Goal: Information Seeking & Learning: Learn about a topic

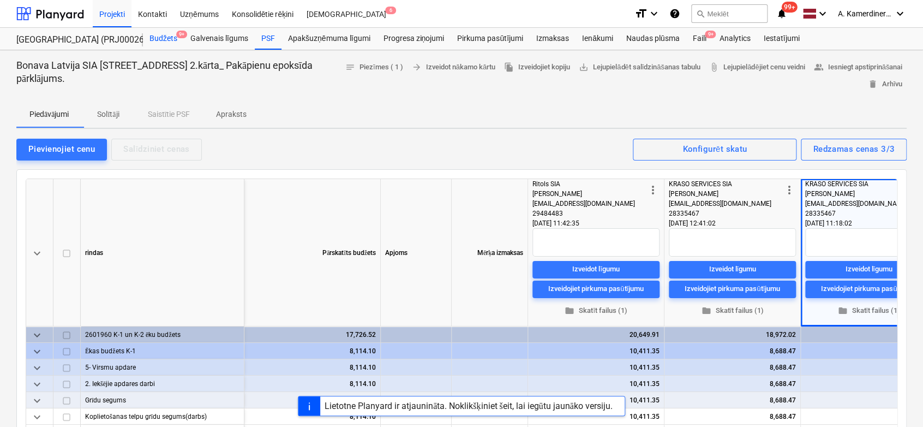
click at [163, 36] on div "Budžets 9+" at bounding box center [163, 39] width 41 height 22
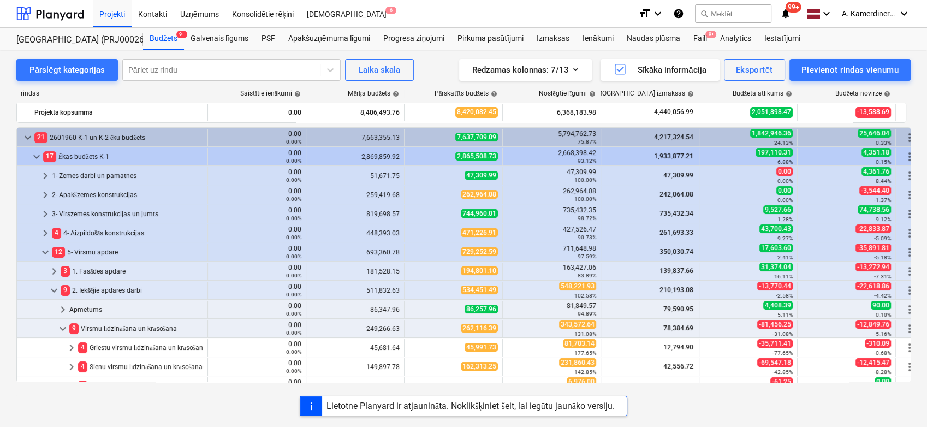
scroll to position [218, 0]
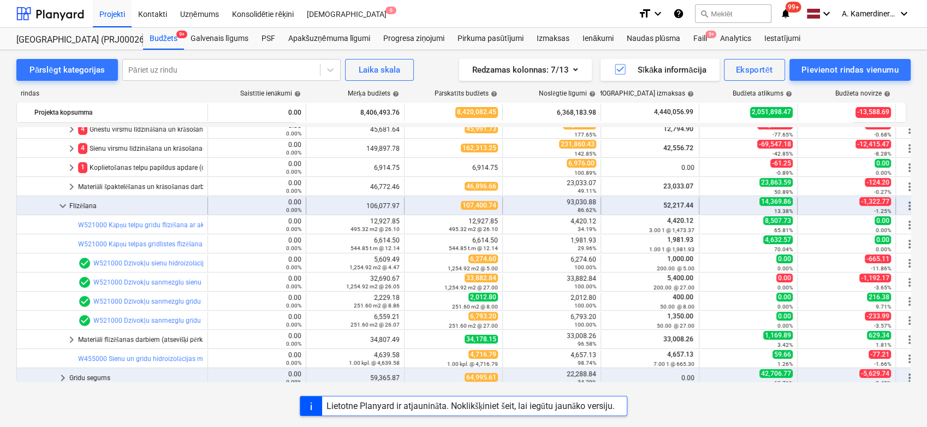
click at [64, 202] on span "keyboard_arrow_down" at bounding box center [62, 205] width 13 height 13
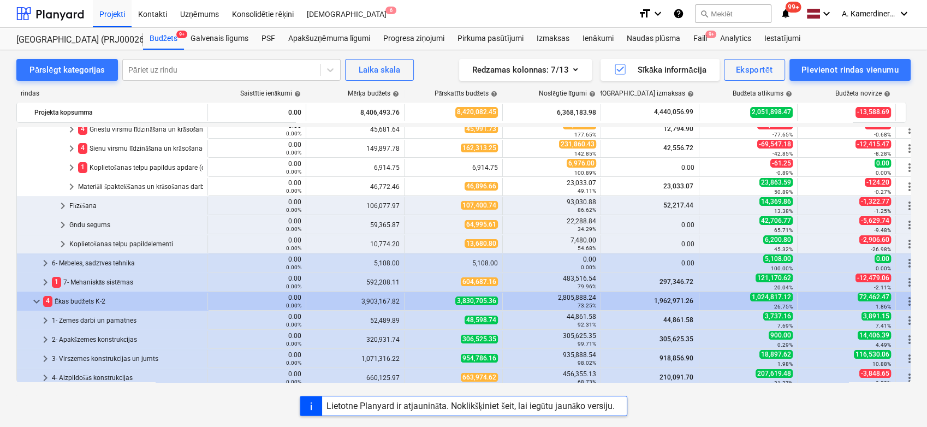
scroll to position [97, 0]
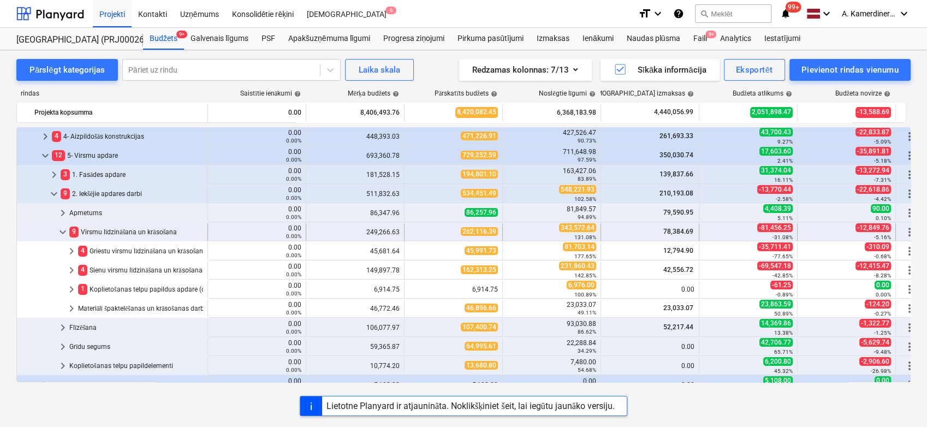
click at [62, 225] on span "keyboard_arrow_down" at bounding box center [62, 231] width 13 height 13
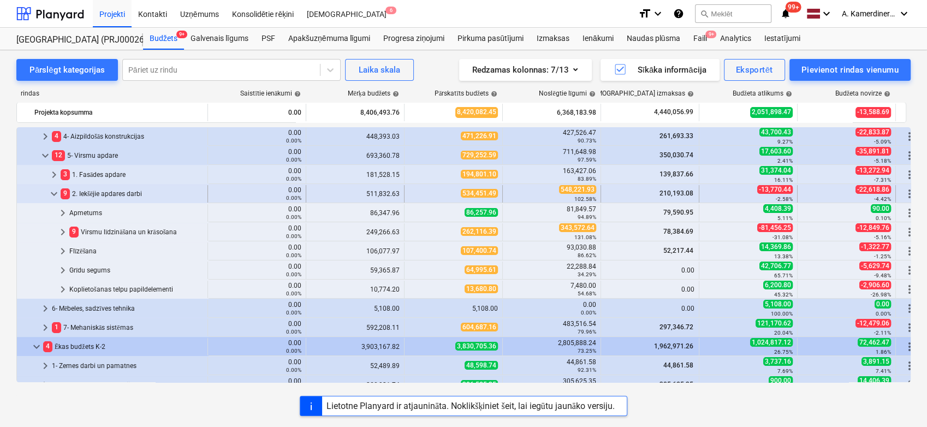
click at [52, 192] on span "keyboard_arrow_down" at bounding box center [53, 193] width 13 height 13
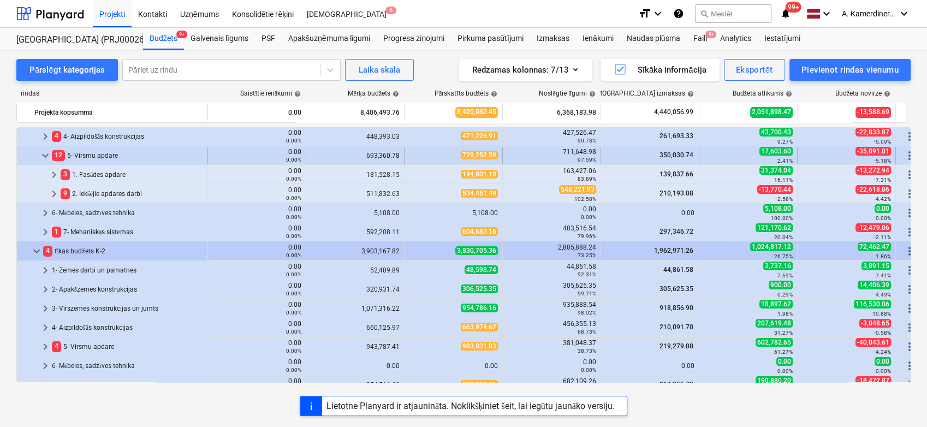
scroll to position [36, 0]
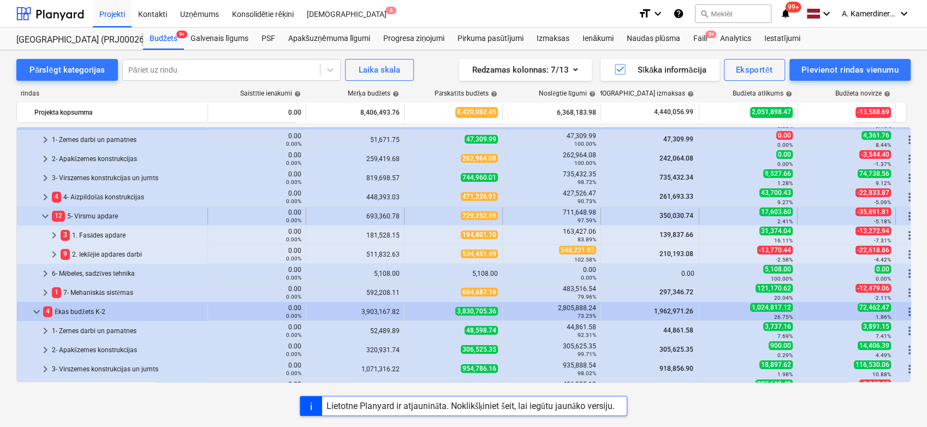
click at [44, 216] on span "keyboard_arrow_down" at bounding box center [45, 216] width 13 height 13
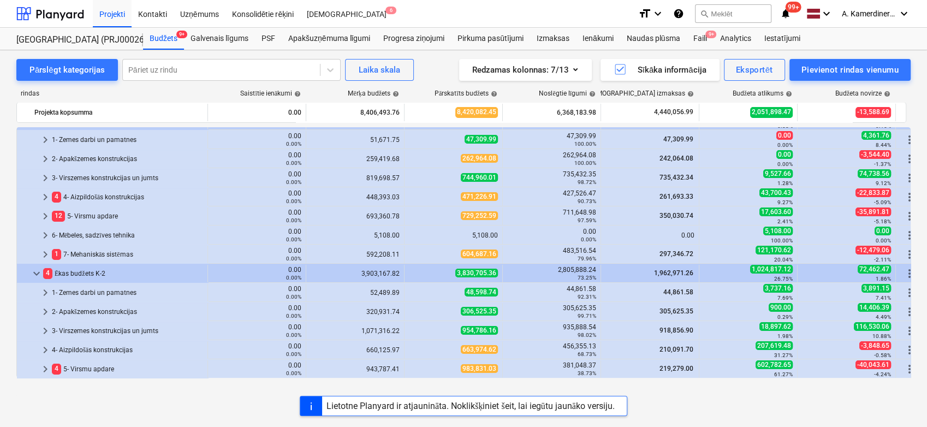
scroll to position [0, 0]
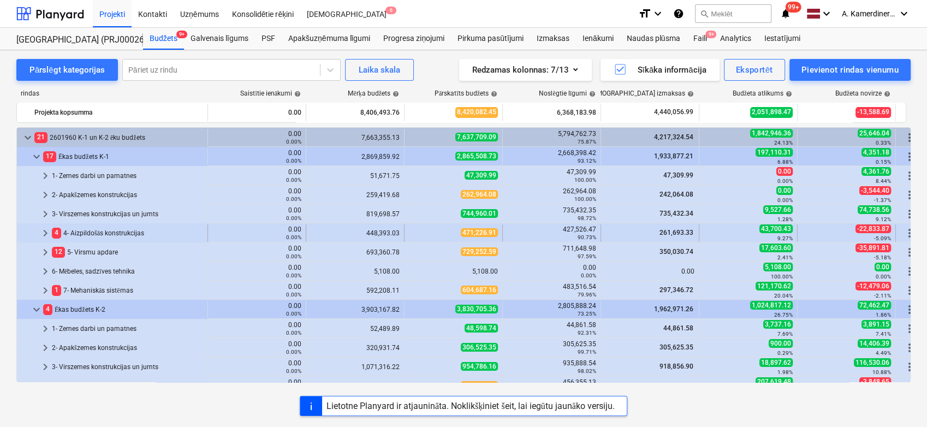
click at [44, 236] on span "keyboard_arrow_right" at bounding box center [45, 232] width 13 height 13
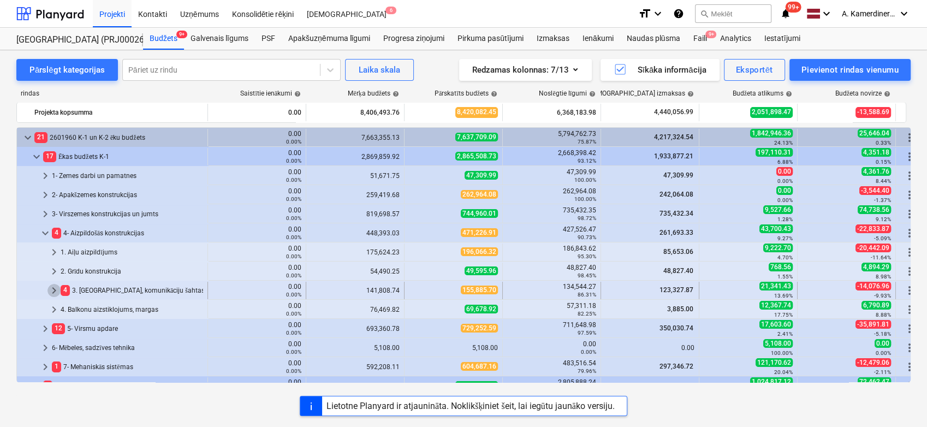
click at [58, 289] on span "keyboard_arrow_right" at bounding box center [53, 290] width 13 height 13
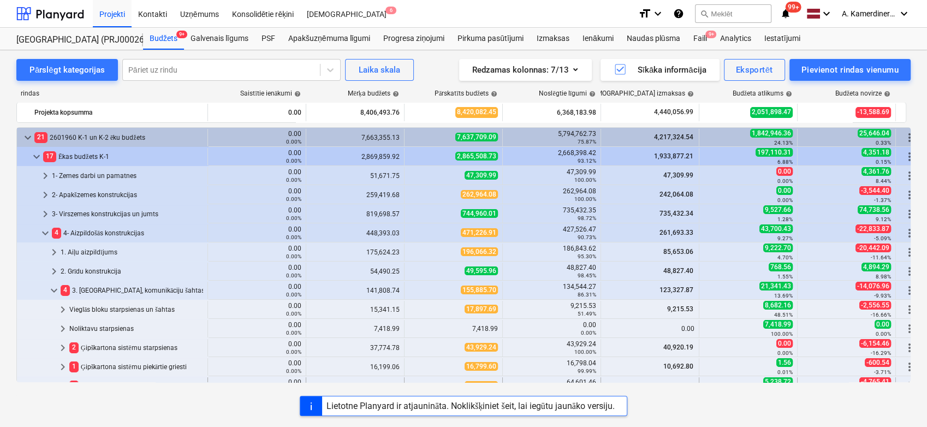
scroll to position [182, 0]
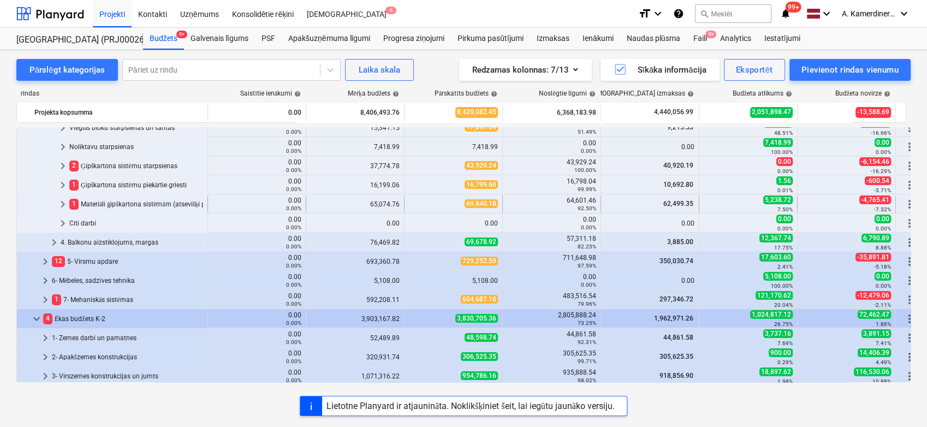
click at [94, 204] on div "1 Materiāli ģipškartona sistēmām (atsevišķi pērkamie)" at bounding box center [136, 203] width 134 height 17
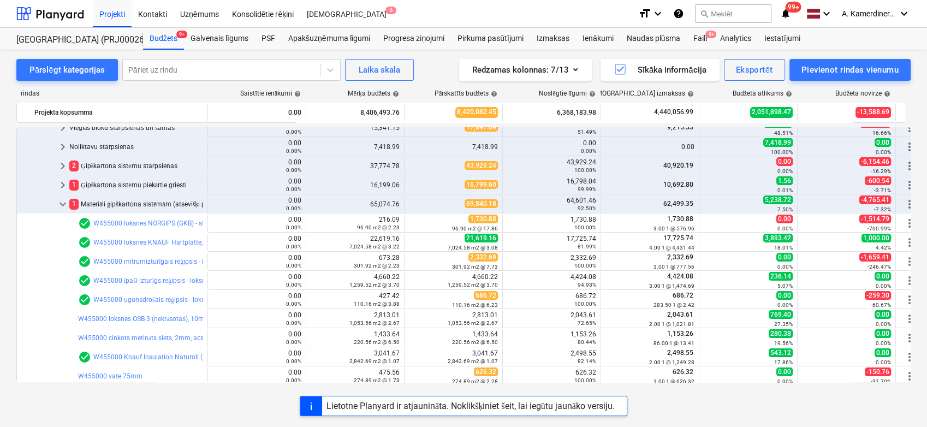
scroll to position [363, 0]
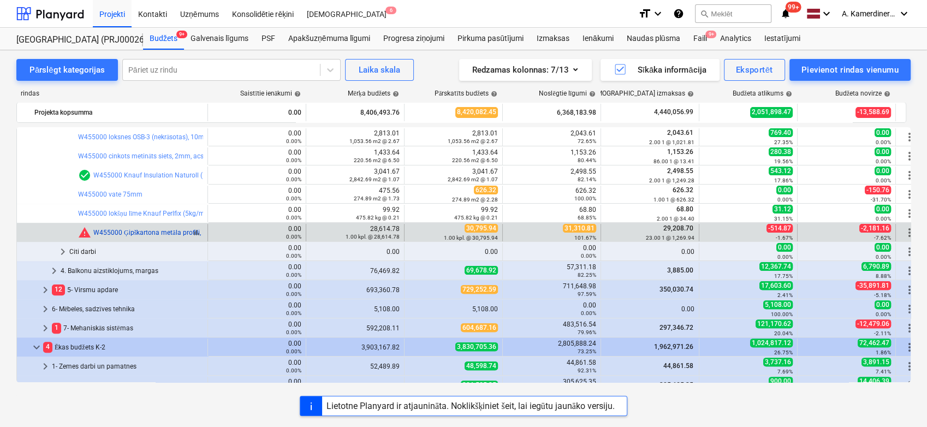
click at [132, 229] on link "W455000 Ģipškartona metāla profili, DP-3 furnitūra, šuvju lenta, špaktele, prof…" at bounding box center [314, 233] width 443 height 8
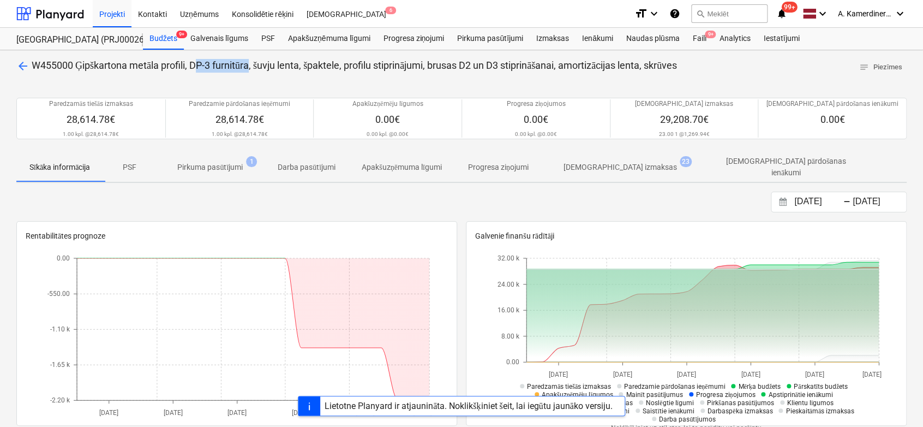
drag, startPoint x: 196, startPoint y: 65, endPoint x: 253, endPoint y: 66, distance: 56.8
click at [253, 66] on span "W455000 Ģipškartona metāla profili, DP-3 furnitūra, šuvju lenta, špaktele, prof…" at bounding box center [355, 64] width 646 height 11
drag, startPoint x: 253, startPoint y: 66, endPoint x: 206, endPoint y: 69, distance: 47.0
click at [207, 69] on span "W455000 Ģipškartona metāla profili, DP-3 furnitūra, šuvju lenta, špaktele, prof…" at bounding box center [355, 64] width 646 height 11
click at [196, 63] on span "W455000 Ģipškartona metāla profili, DP-3 furnitūra, šuvju lenta, špaktele, prof…" at bounding box center [355, 64] width 646 height 11
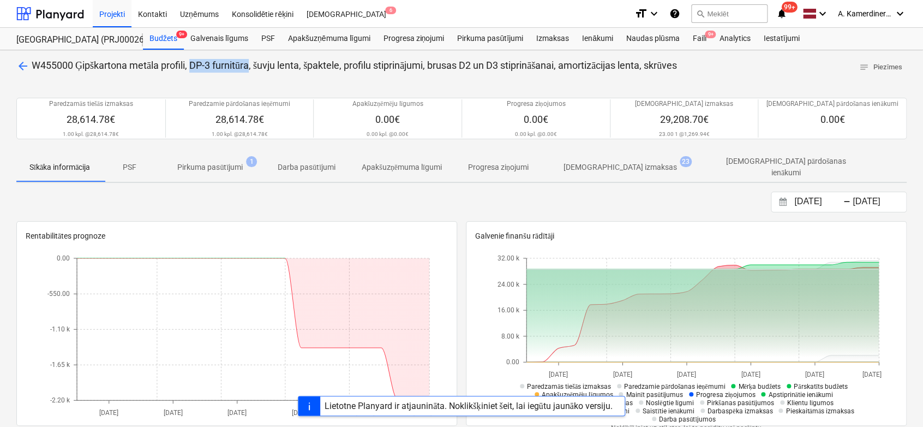
drag, startPoint x: 194, startPoint y: 63, endPoint x: 252, endPoint y: 66, distance: 58.5
click at [252, 66] on span "W455000 Ģipškartona metāla profili, DP-3 furnitūra, šuvju lenta, špaktele, prof…" at bounding box center [355, 64] width 646 height 11
click at [162, 38] on div "Budžets 9+" at bounding box center [163, 39] width 41 height 22
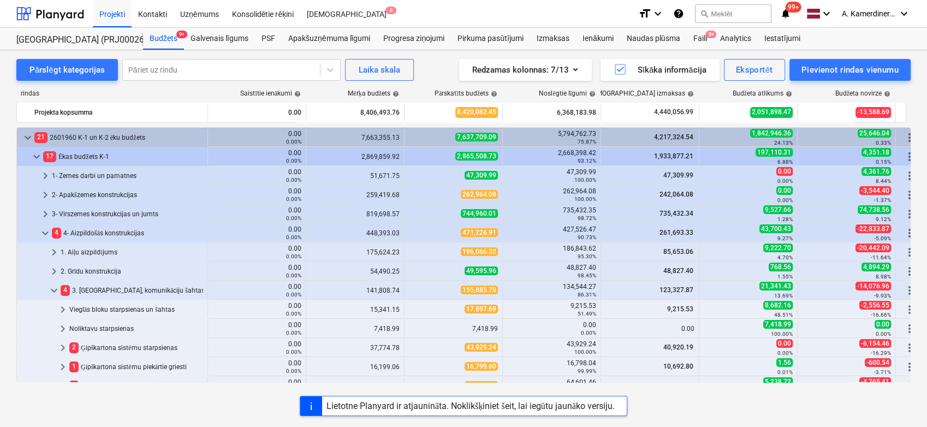
scroll to position [363, 0]
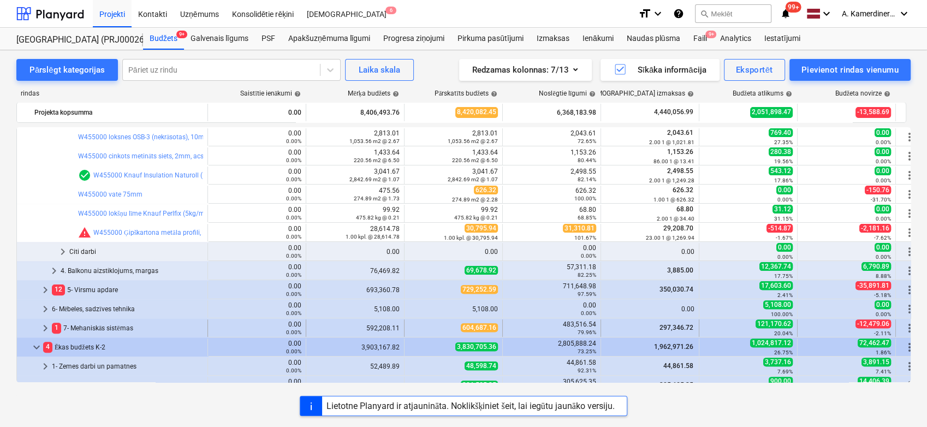
click at [100, 324] on div "1 7- Mehaniskās sistēmas" at bounding box center [127, 327] width 151 height 17
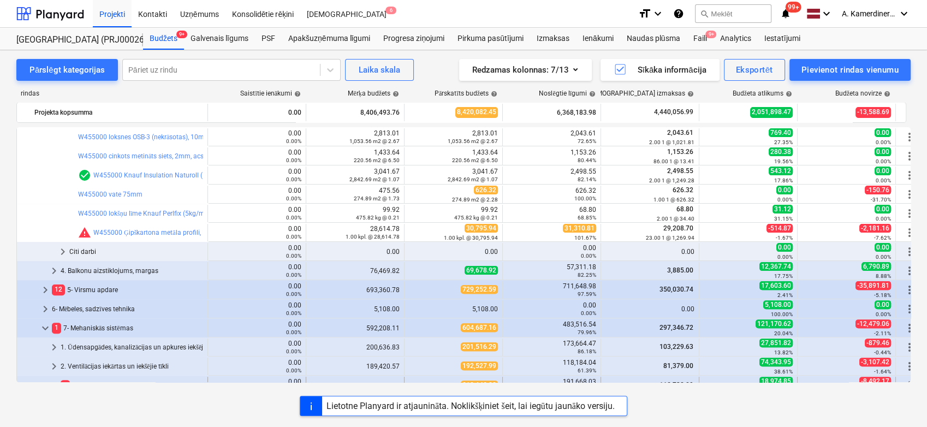
scroll to position [546, 0]
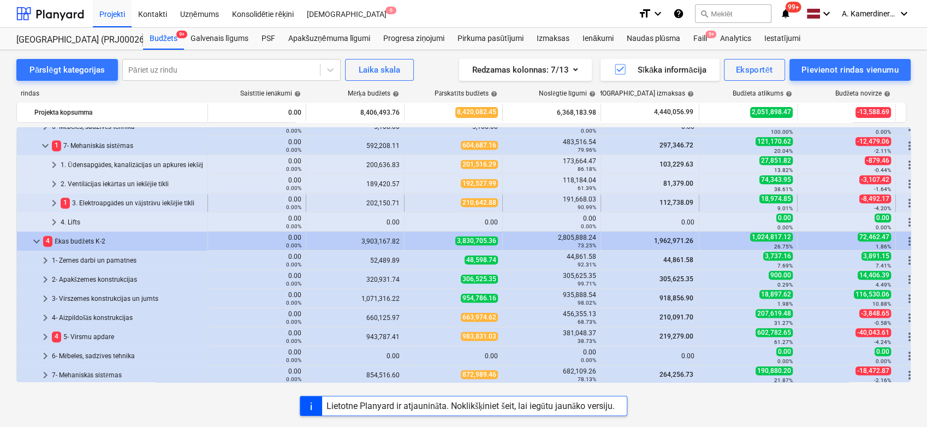
click at [125, 200] on div "1 3. Elektroapgādes un vājstrāvu iekšējie tīkli" at bounding box center [132, 202] width 142 height 17
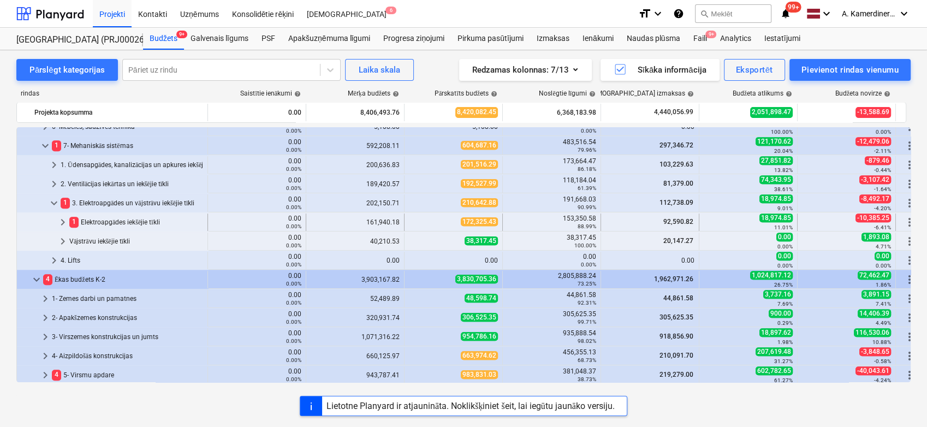
click at [121, 219] on div "1 Elektroapgādes iekšējie tīkli" at bounding box center [136, 221] width 134 height 17
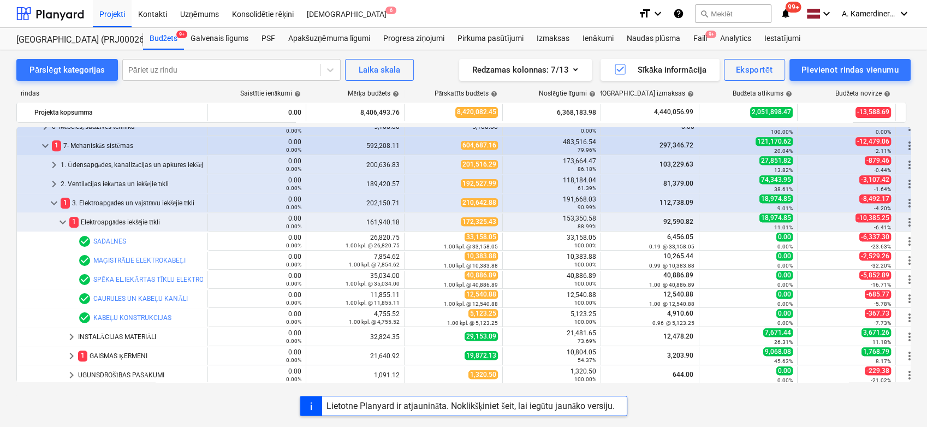
click at [117, 347] on div "1 GAISMAS ĶERMENI" at bounding box center [140, 355] width 125 height 17
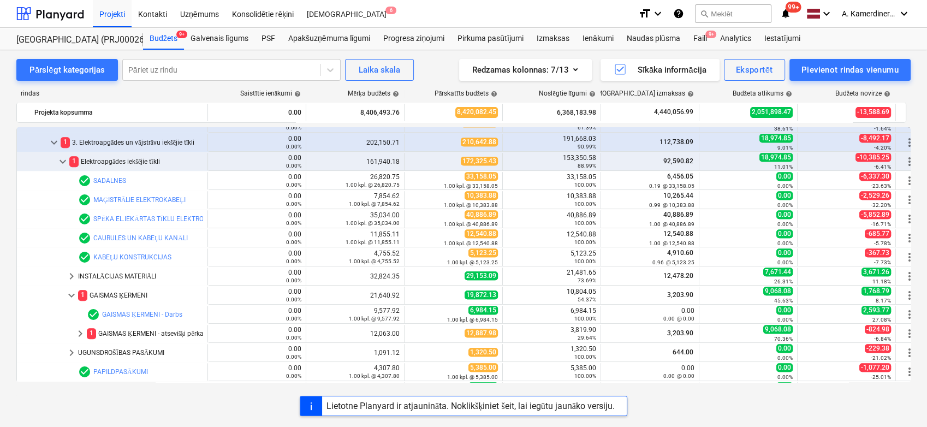
scroll to position [667, 0]
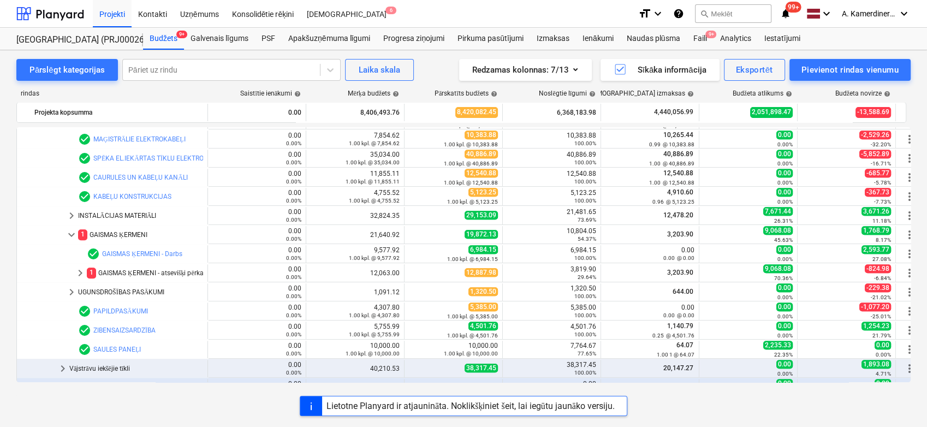
click at [122, 275] on div "1 GAISMAS ĶERMENI - atsevišķi pērkamie" at bounding box center [145, 272] width 116 height 17
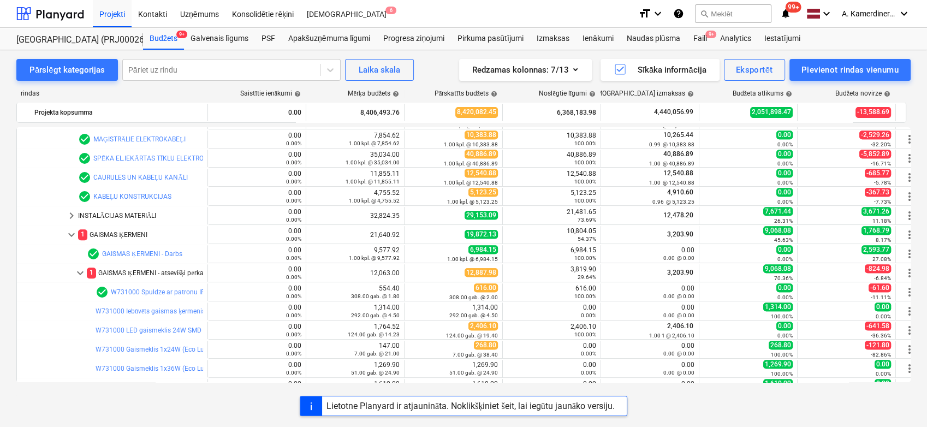
scroll to position [788, 0]
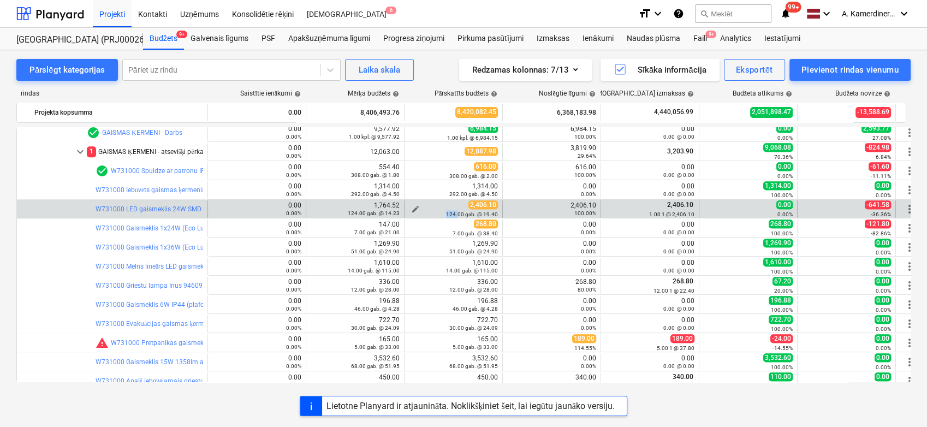
drag, startPoint x: 447, startPoint y: 212, endPoint x: 459, endPoint y: 215, distance: 12.4
click at [459, 215] on div "124.00 gab. @ 19.40" at bounding box center [453, 214] width 89 height 8
click at [180, 207] on link "W731000 LED gaismeklis 24W SMD LED UGR19 downlight, IP44," at bounding box center [190, 209] width 189 height 8
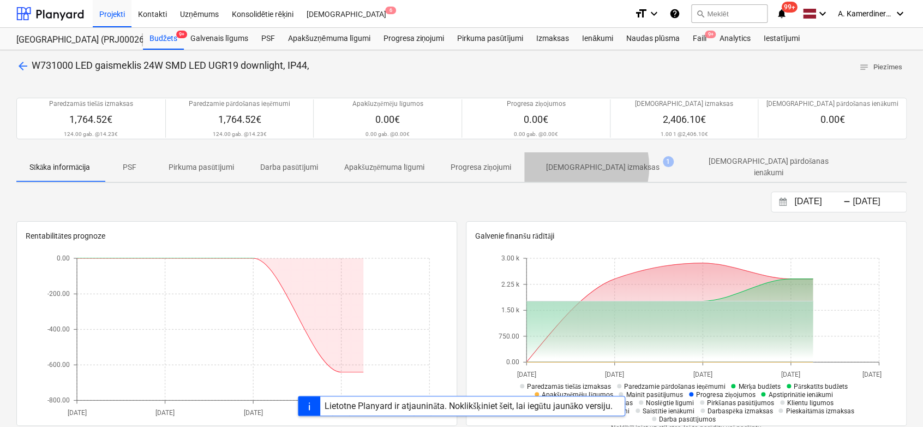
click at [579, 166] on p "[DEMOGRAPHIC_DATA] izmaksas" at bounding box center [603, 167] width 114 height 11
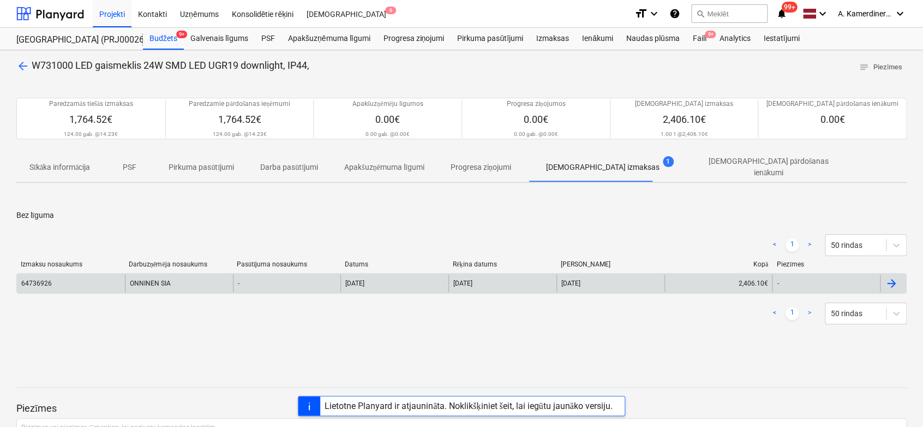
click at [191, 278] on div "ONNINEN SIA" at bounding box center [179, 283] width 108 height 17
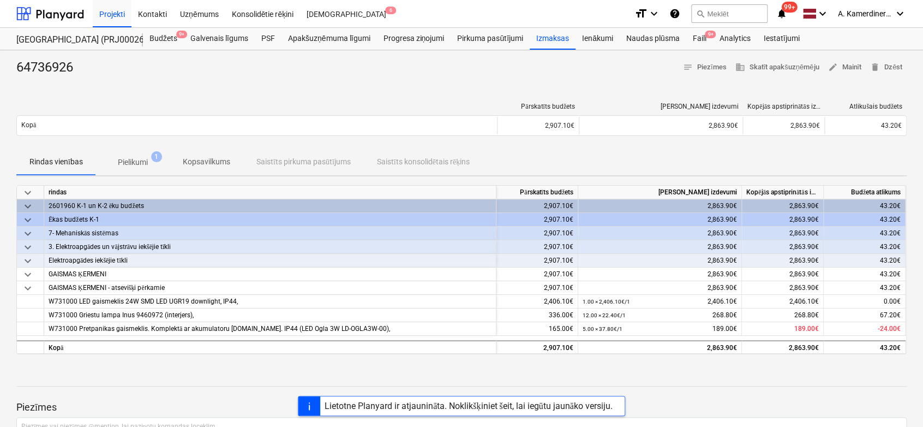
click at [138, 166] on p "Pielikumi" at bounding box center [133, 162] width 30 height 11
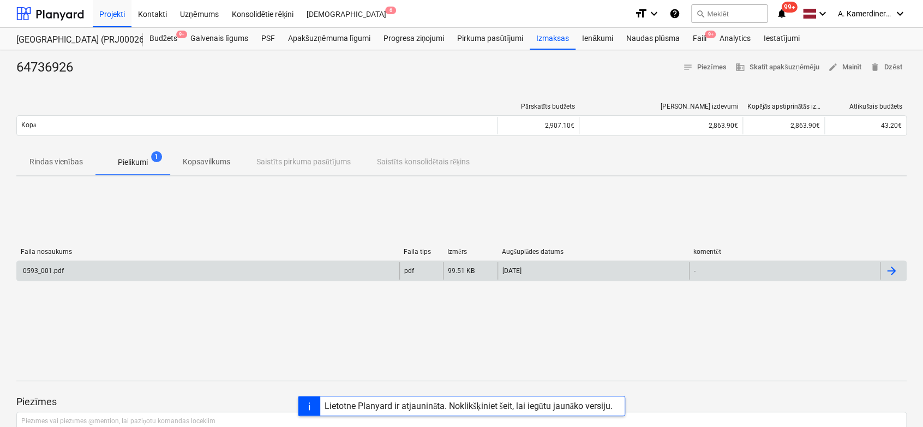
click at [200, 270] on div "0593_001.pdf" at bounding box center [208, 270] width 383 height 17
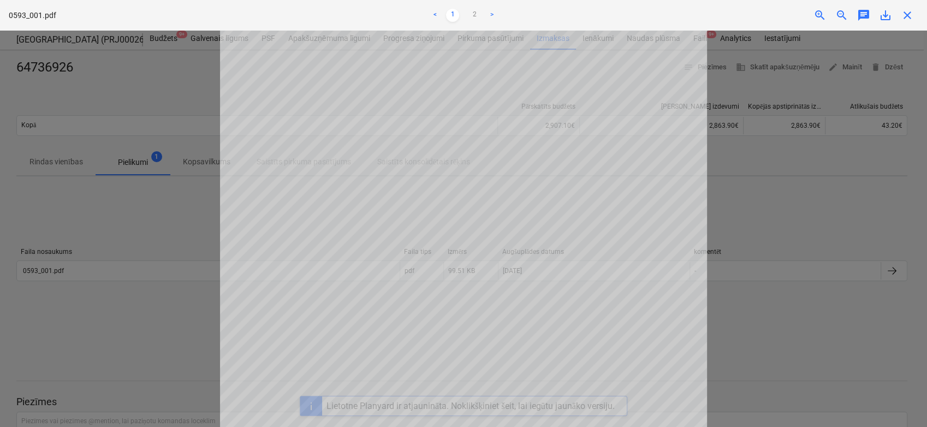
scroll to position [121, 0]
click at [857, 202] on div at bounding box center [463, 229] width 927 height 396
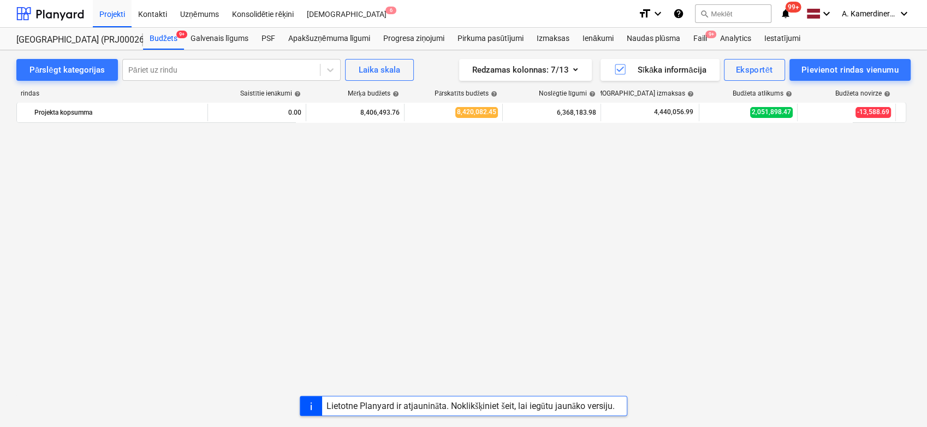
scroll to position [788, 0]
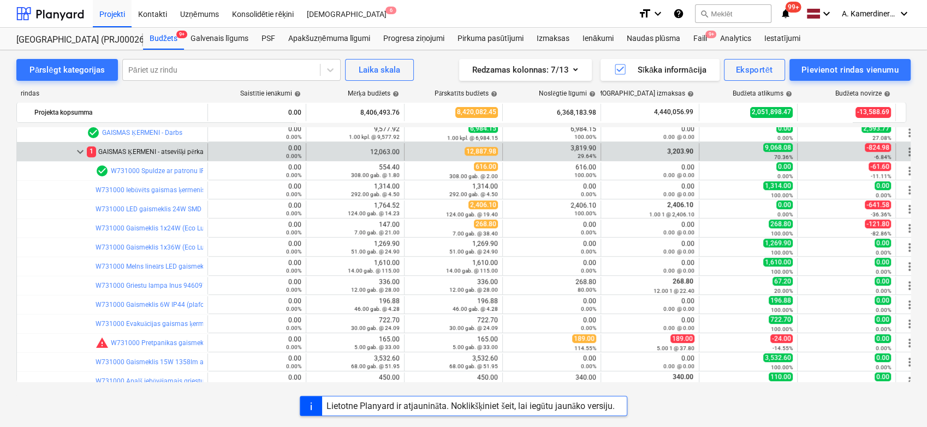
click at [80, 150] on span "keyboard_arrow_down" at bounding box center [80, 151] width 13 height 13
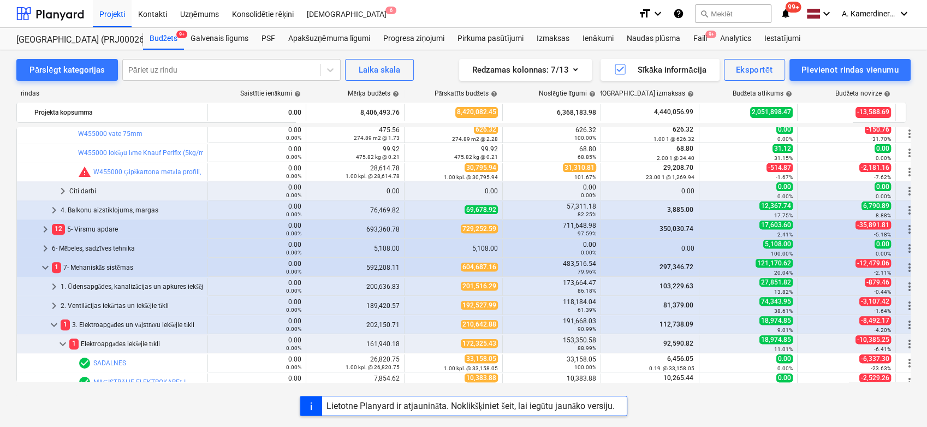
scroll to position [121, 0]
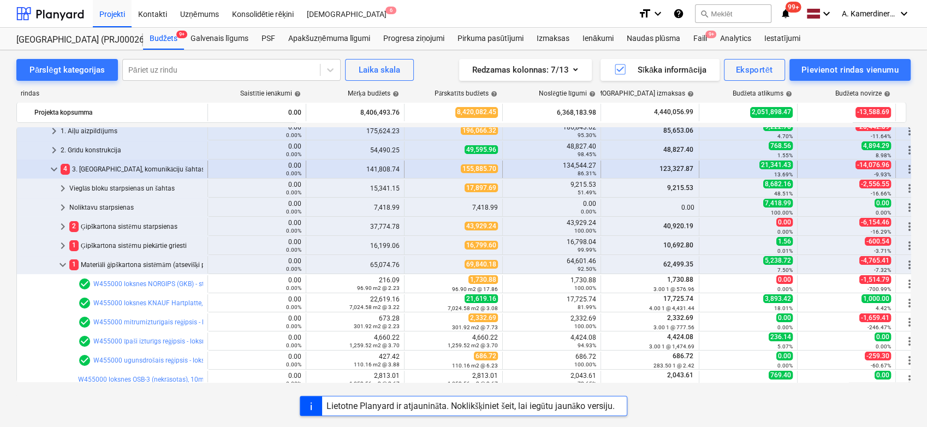
click at [52, 167] on span "keyboard_arrow_down" at bounding box center [53, 169] width 13 height 13
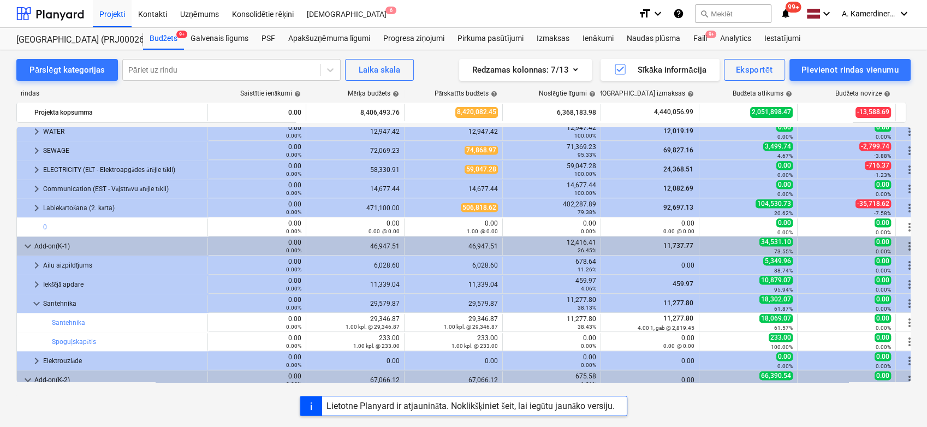
scroll to position [725, 0]
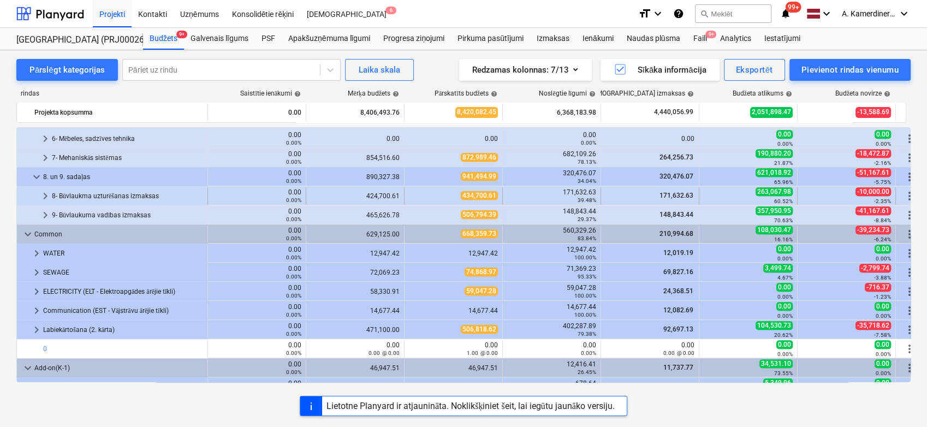
click at [79, 196] on div "8- Būvlaukma uzturēšanas izmaksas" at bounding box center [127, 195] width 151 height 17
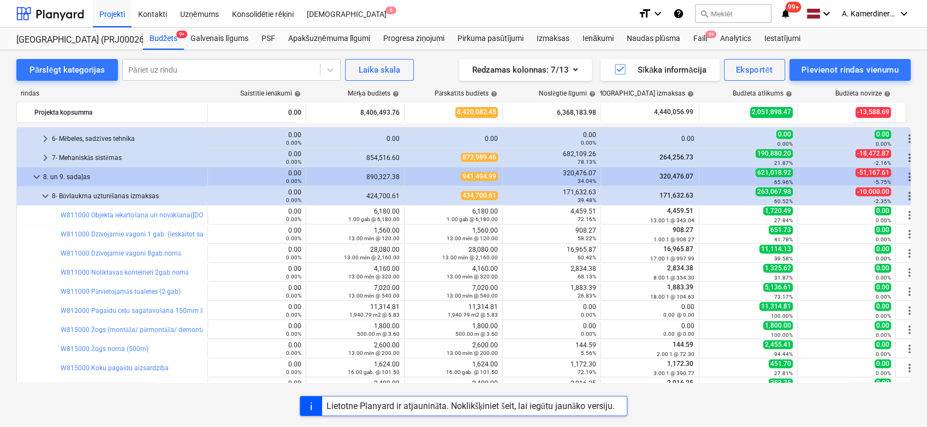
scroll to position [1089, 0]
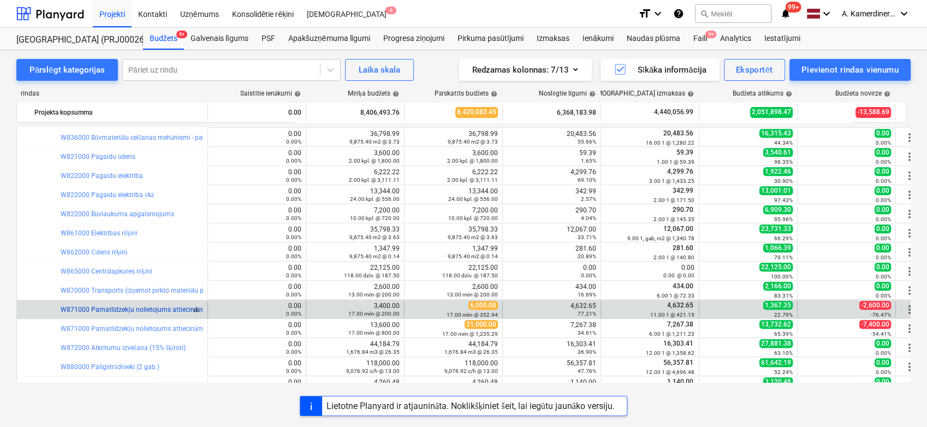
click at [152, 308] on link "W871000 Pamatlīdzekļu nolietojums attiecināms uz būvlaukumu (kodē grāmatvedība …" at bounding box center [266, 310] width 410 height 8
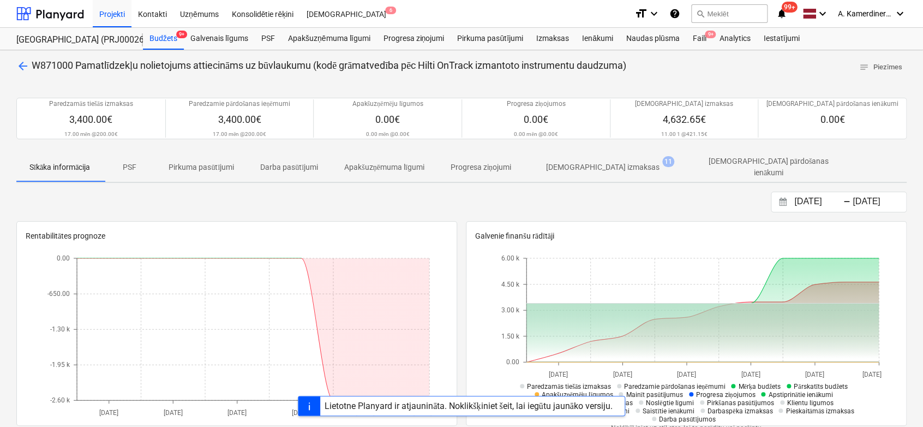
click at [22, 66] on span "arrow_back" at bounding box center [22, 65] width 13 height 13
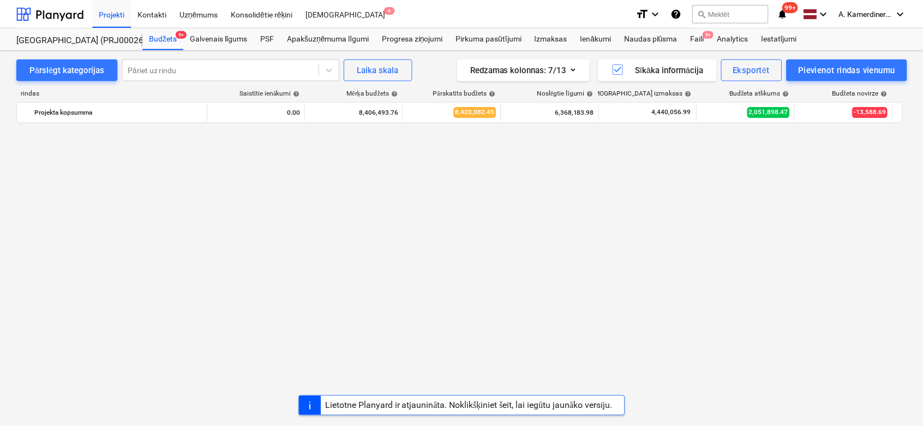
scroll to position [1089, 0]
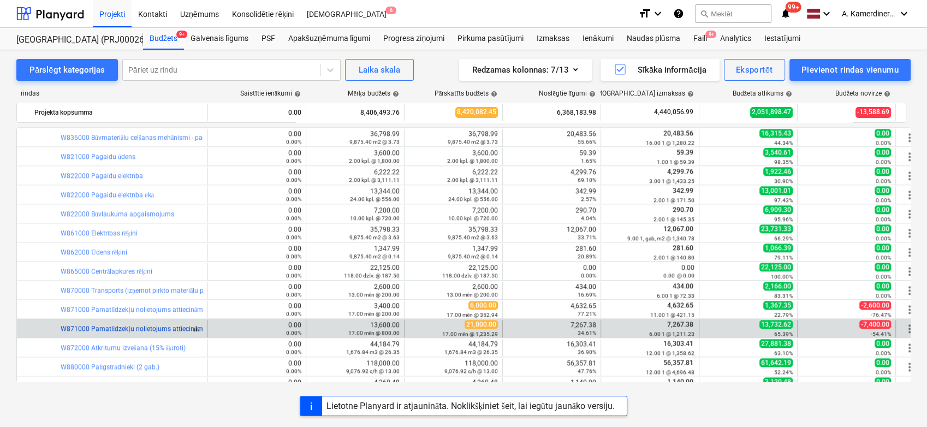
click at [115, 325] on link "W871000 Pamatlīdzekļu nolietojums attiecināms uz būvlaukumu (kodē grāmatvedība …" at bounding box center [211, 329] width 301 height 8
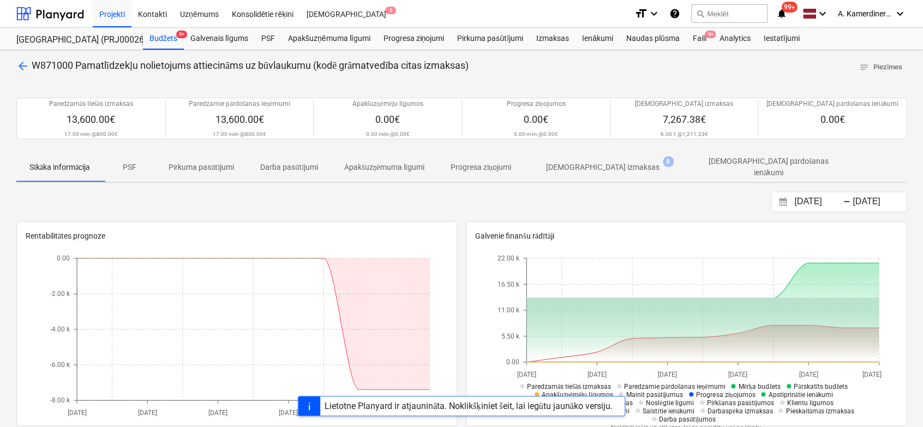
click at [585, 162] on p "[DEMOGRAPHIC_DATA] izmaksas" at bounding box center [603, 167] width 114 height 11
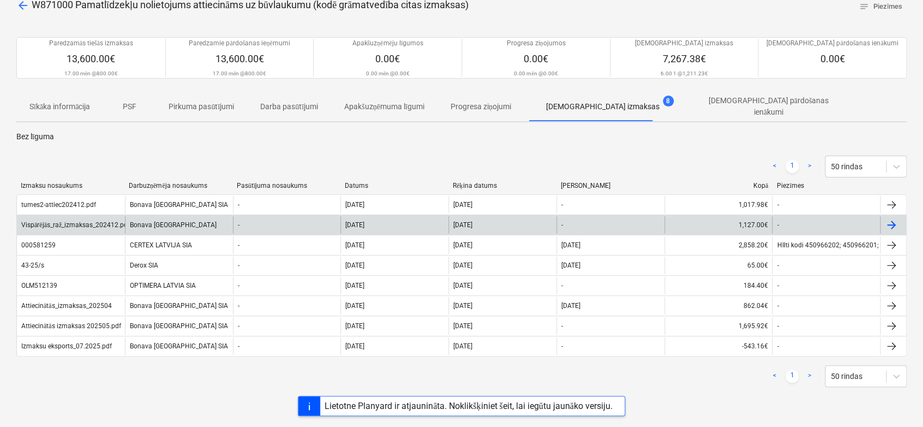
scroll to position [121, 0]
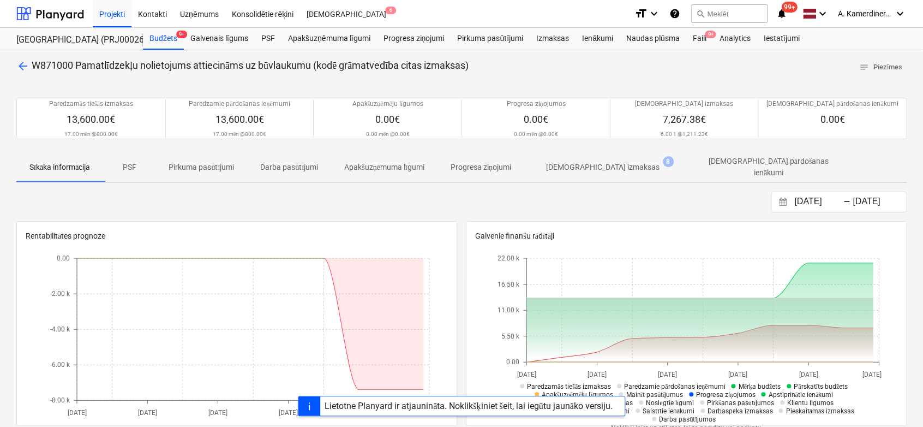
click at [23, 64] on span "arrow_back" at bounding box center [22, 65] width 13 height 13
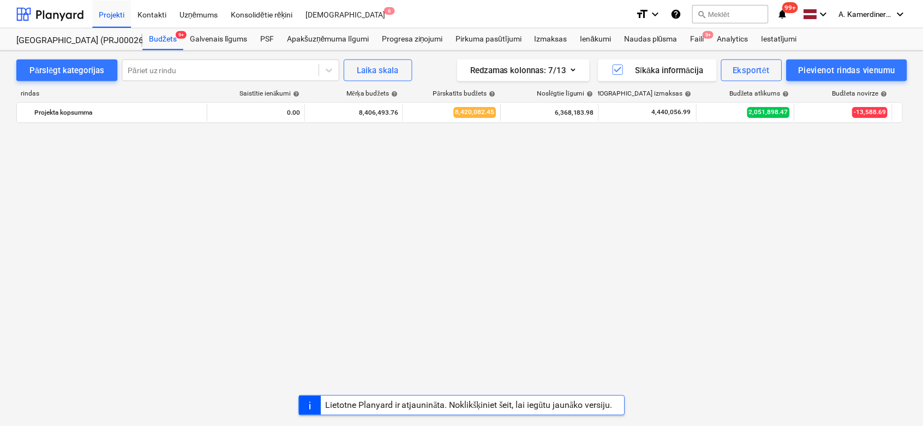
scroll to position [1089, 0]
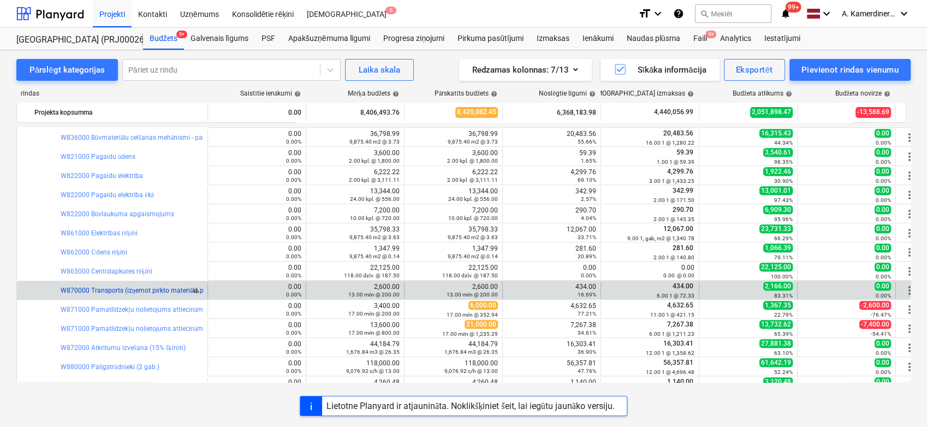
click at [140, 290] on link "W870000 Transports (izņemot pirkto materiālu piegādi), citu iekārtu noma (pieme…" at bounding box center [234, 291] width 347 height 8
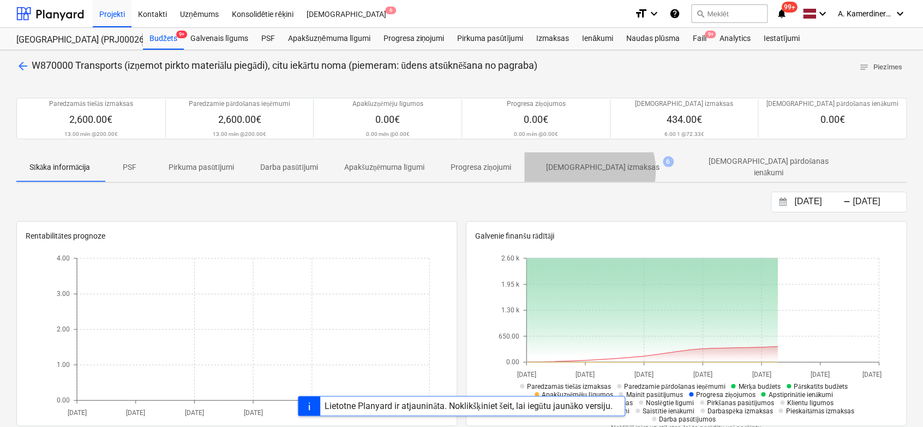
click at [594, 170] on p "[DEMOGRAPHIC_DATA] izmaksas" at bounding box center [603, 167] width 114 height 11
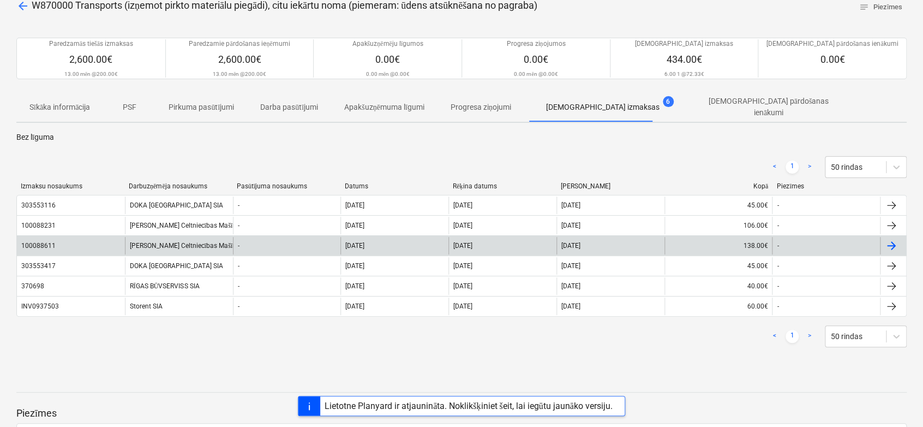
scroll to position [61, 0]
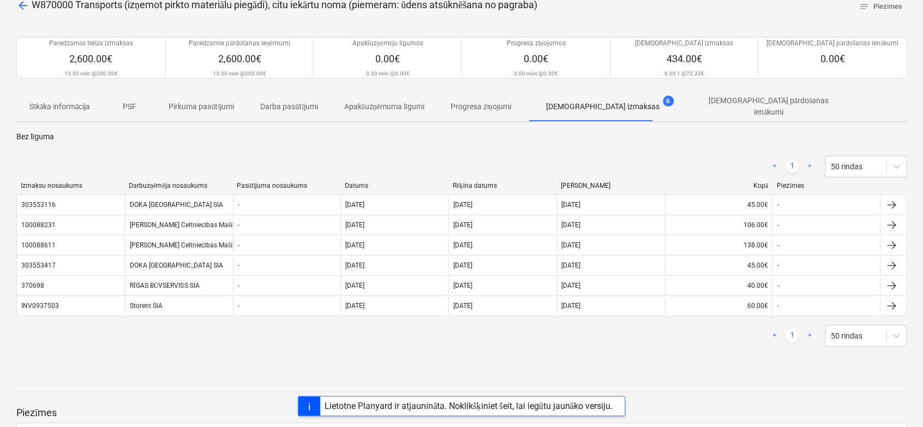
click at [22, 1] on span "arrow_back" at bounding box center [22, 5] width 13 height 13
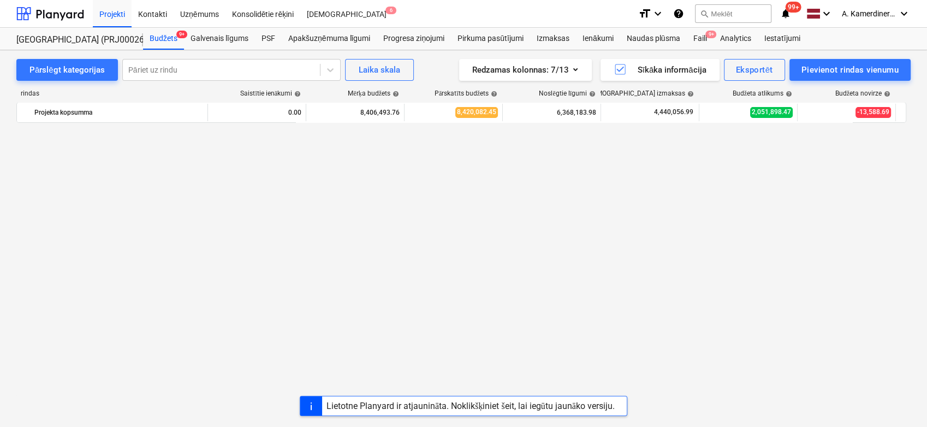
scroll to position [1089, 0]
click at [40, 17] on div at bounding box center [50, 13] width 68 height 27
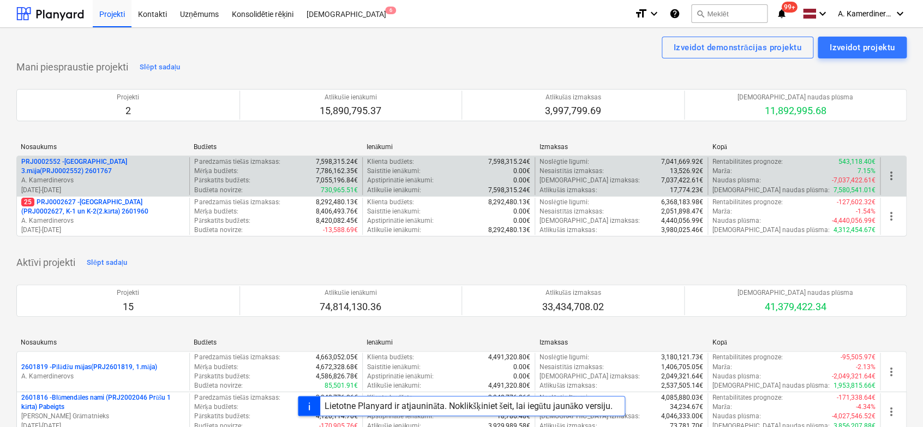
click at [67, 176] on p "A. Kamerdinerovs" at bounding box center [103, 180] width 164 height 9
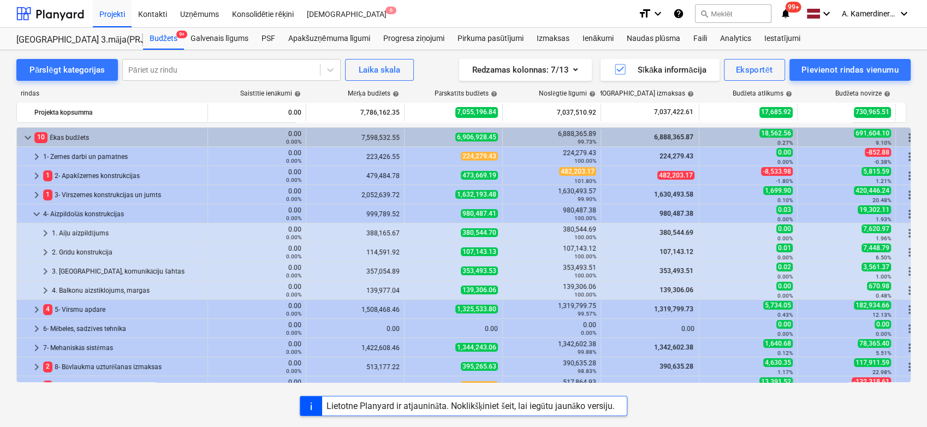
scroll to position [32, 0]
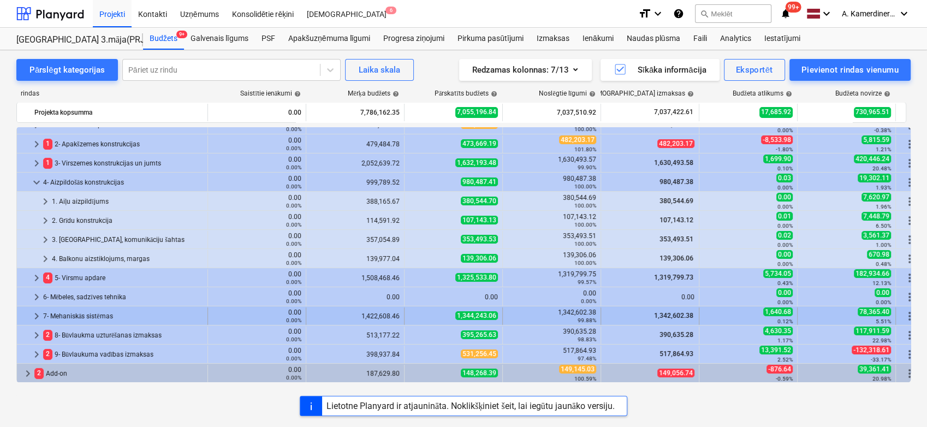
click at [70, 314] on div "7- Mehaniskās sistēmas" at bounding box center [123, 315] width 160 height 17
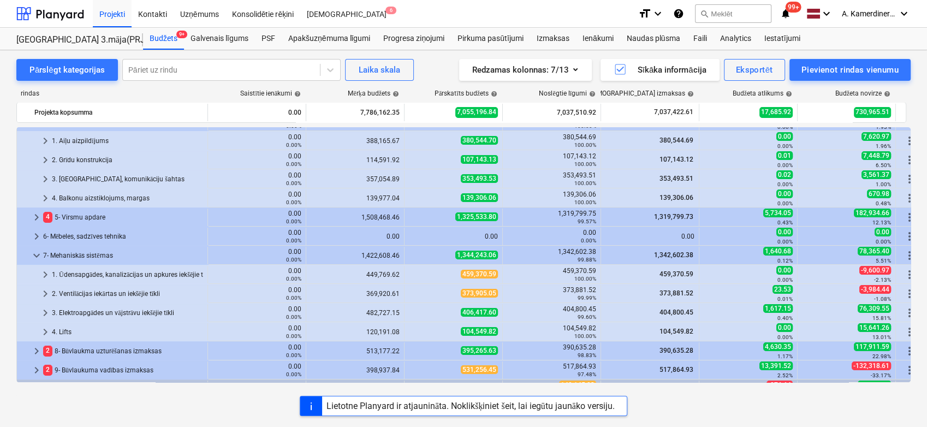
scroll to position [108, 0]
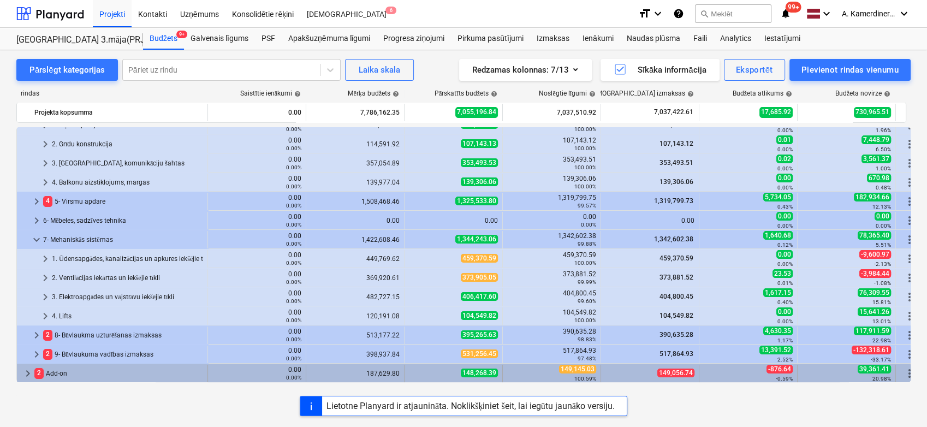
click at [52, 372] on div "2 Add-on" at bounding box center [118, 373] width 169 height 17
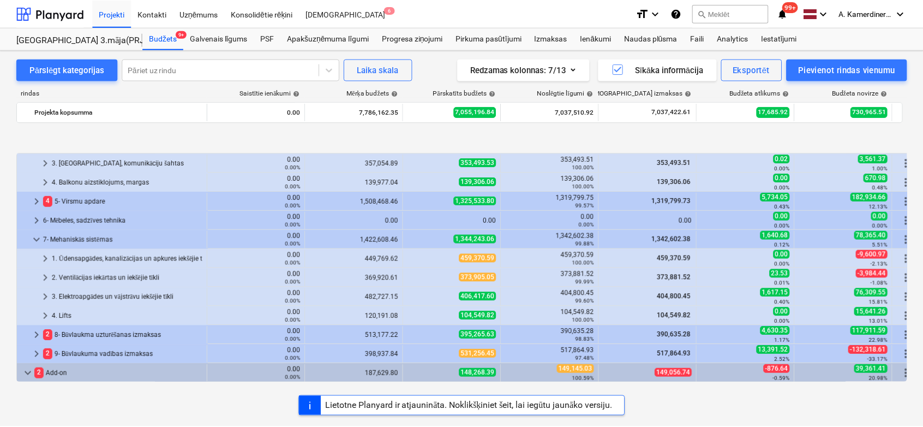
scroll to position [165, 0]
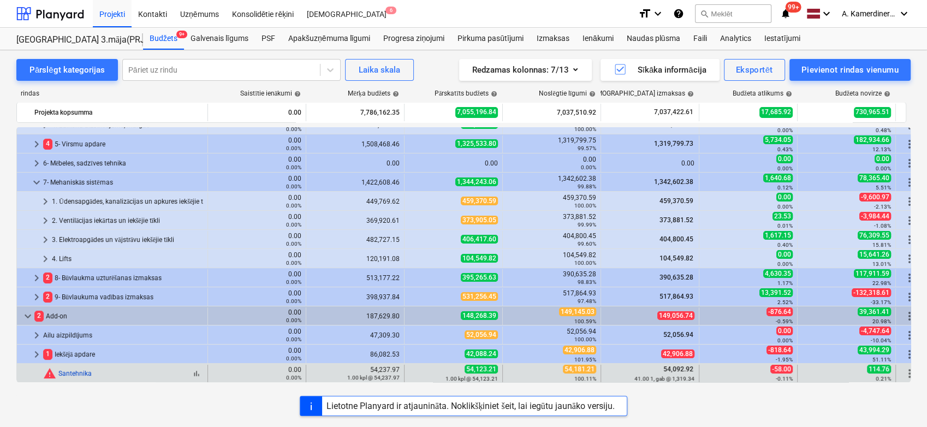
click at [74, 372] on link "Santehnika" at bounding box center [74, 373] width 33 height 8
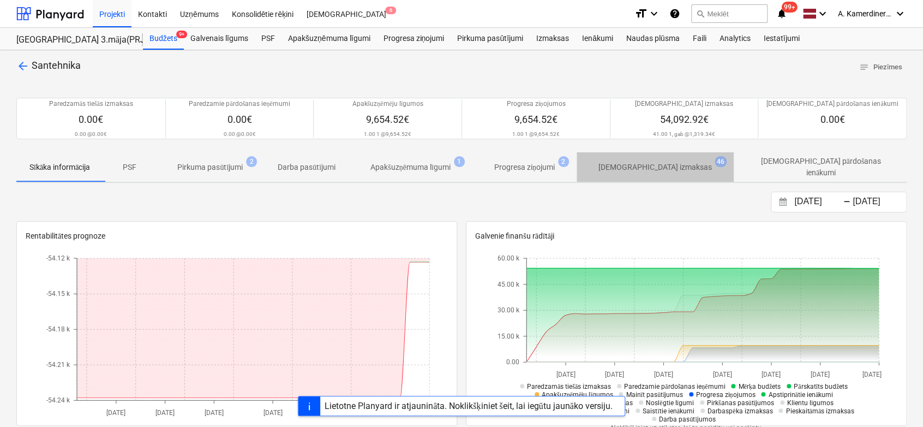
click at [677, 162] on p "[DEMOGRAPHIC_DATA] izmaksas" at bounding box center [656, 167] width 114 height 11
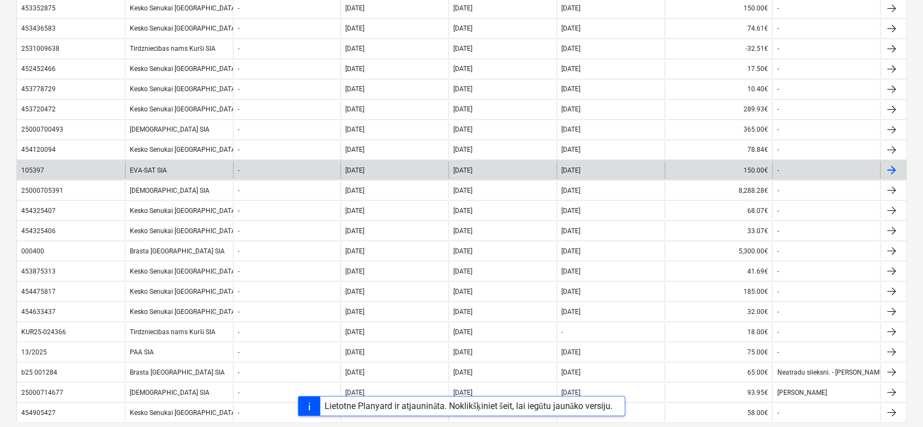
scroll to position [849, 0]
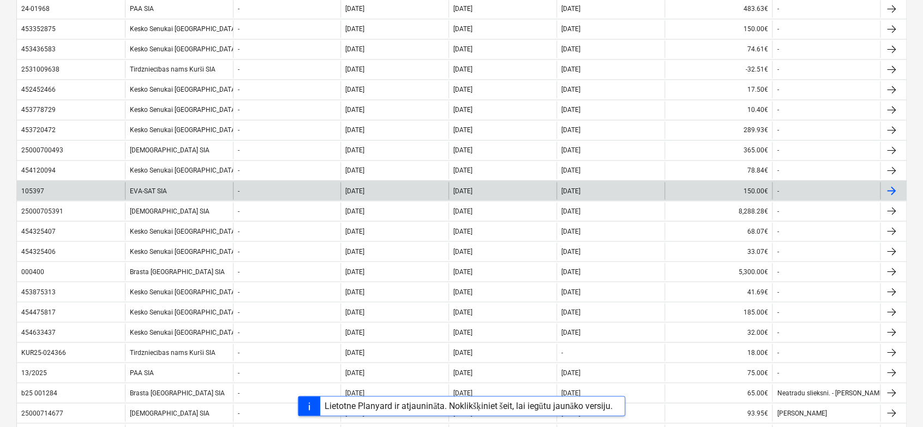
click at [168, 186] on div "EVA-SAT SIA" at bounding box center [179, 190] width 108 height 17
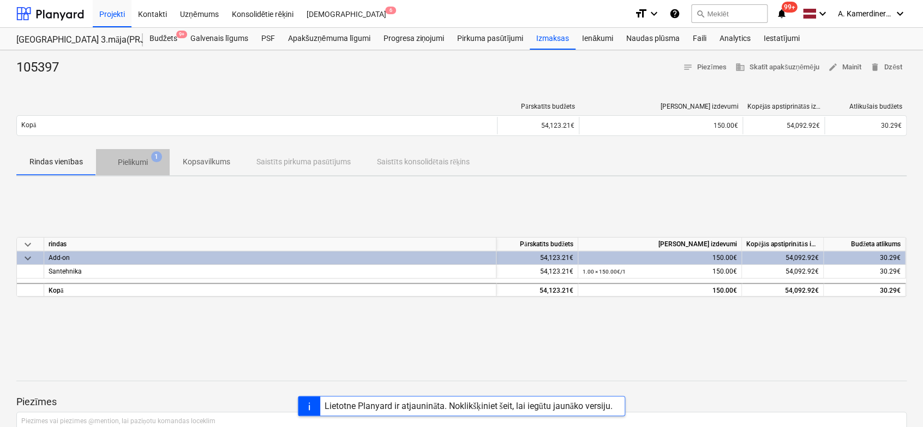
click at [126, 162] on p "Pielikumi" at bounding box center [133, 162] width 30 height 11
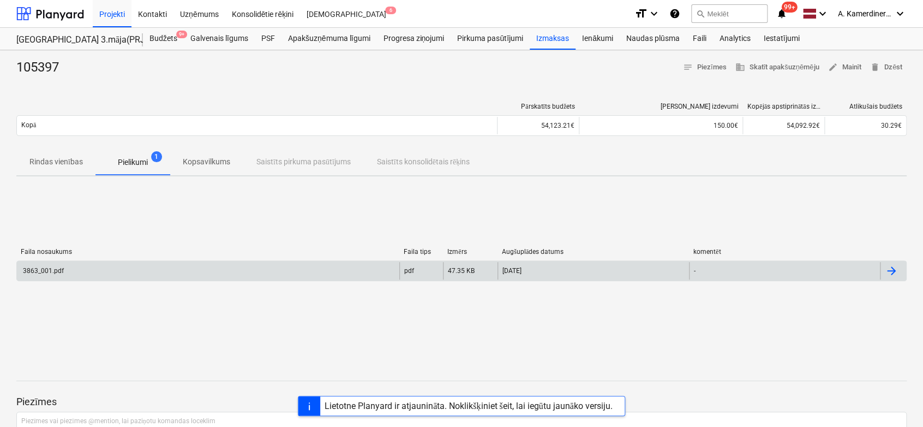
click at [114, 272] on div "3863_001.pdf" at bounding box center [208, 270] width 383 height 17
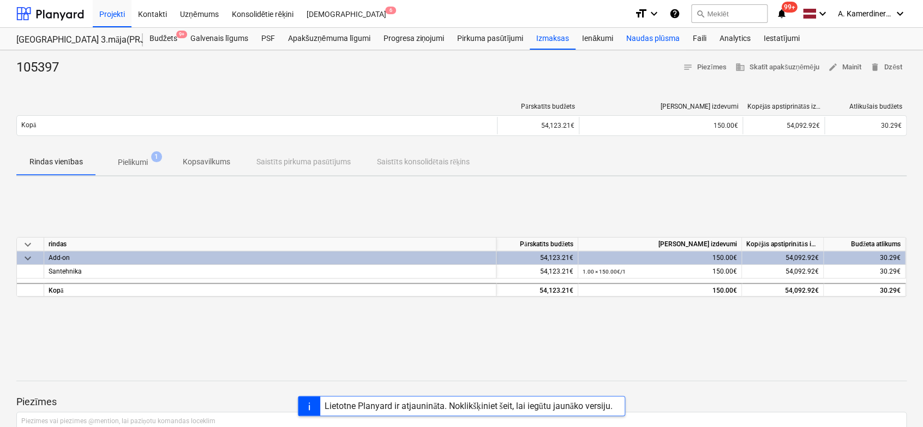
click at [662, 32] on div "Naudas plūsma" at bounding box center [653, 39] width 67 height 22
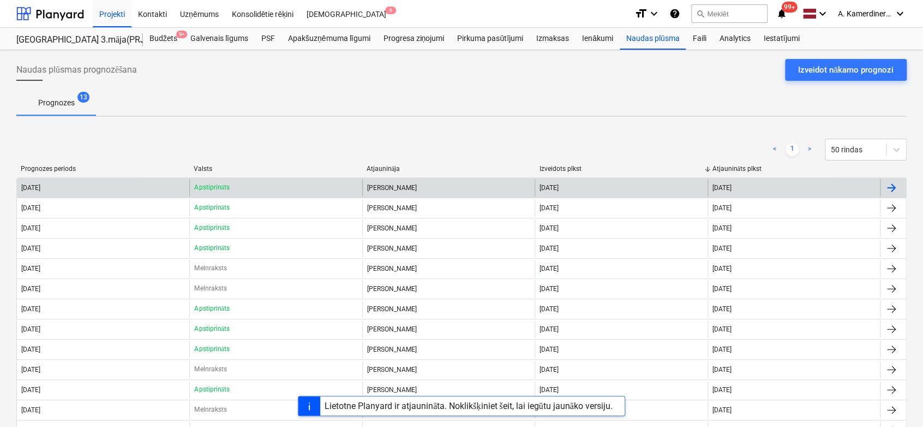
click at [440, 183] on div "[PERSON_NAME]" at bounding box center [448, 187] width 172 height 17
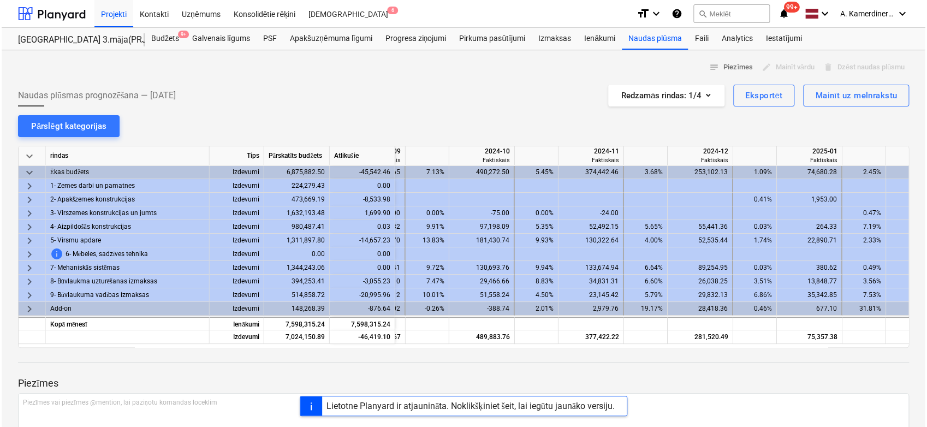
scroll to position [0, 1416]
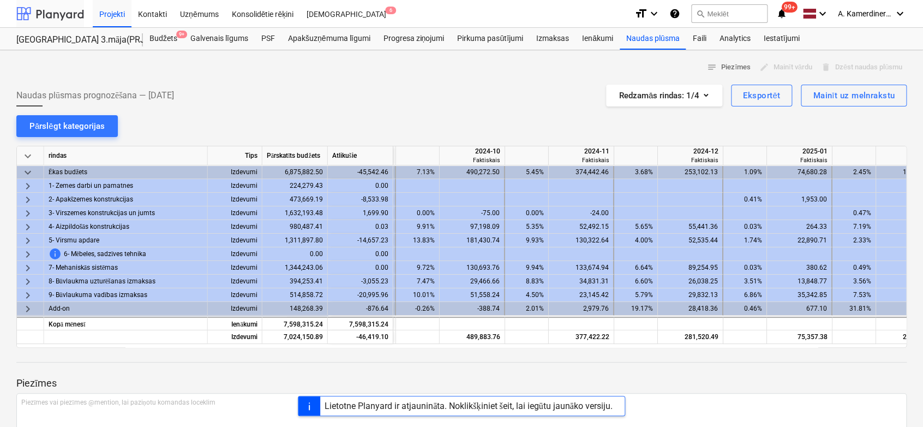
click at [61, 19] on div at bounding box center [50, 13] width 68 height 27
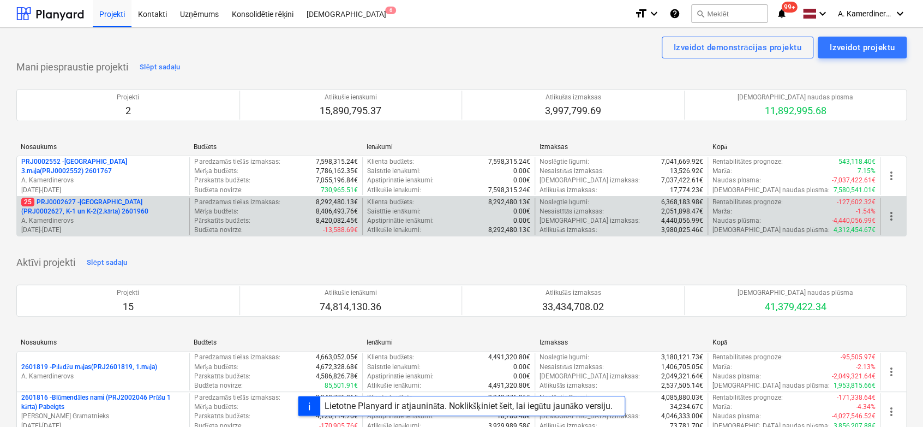
click at [85, 210] on p "25 PRJ0002627 - [GEOGRAPHIC_DATA] (PRJ0002627, K-1 un K-2(2.kārta) 2601960" at bounding box center [103, 207] width 164 height 19
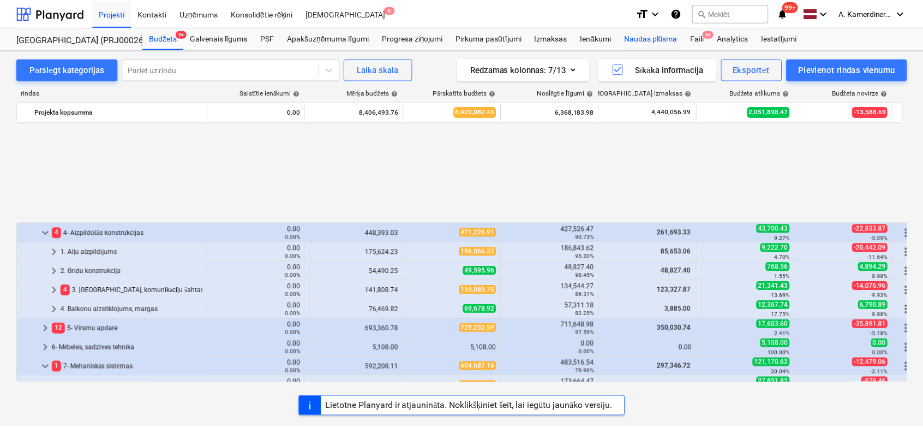
scroll to position [482, 0]
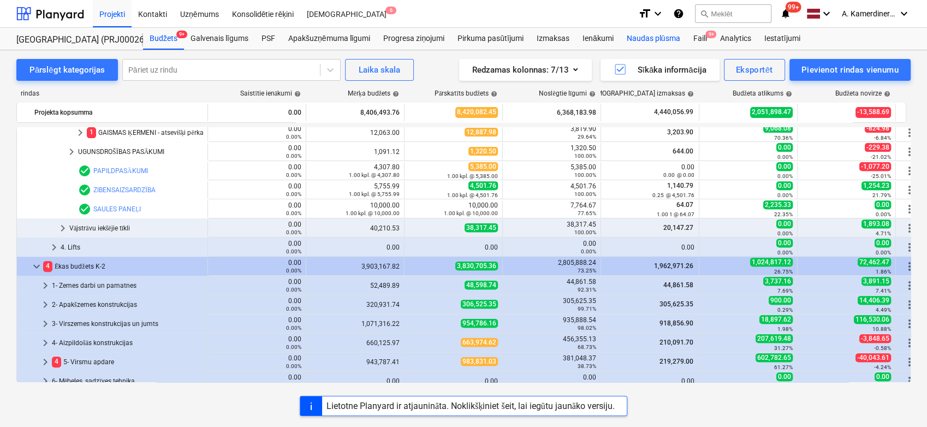
click at [646, 38] on div "Naudas plūsma" at bounding box center [653, 39] width 67 height 22
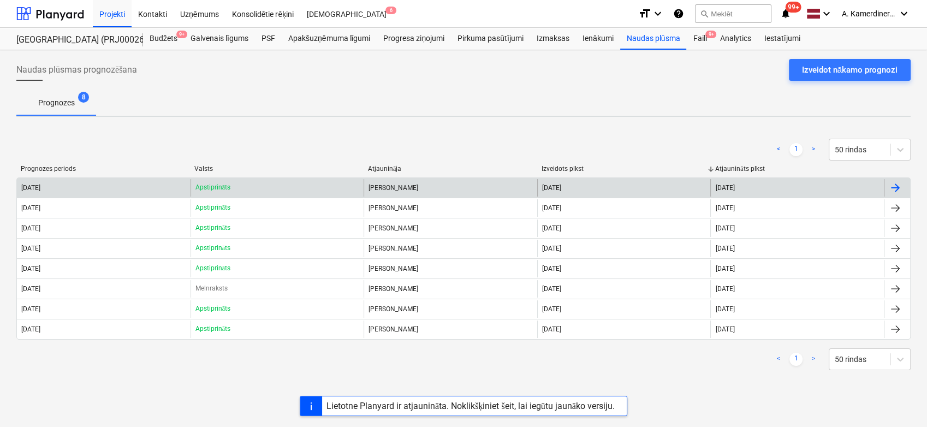
click at [438, 182] on div "[PERSON_NAME]" at bounding box center [450, 187] width 174 height 17
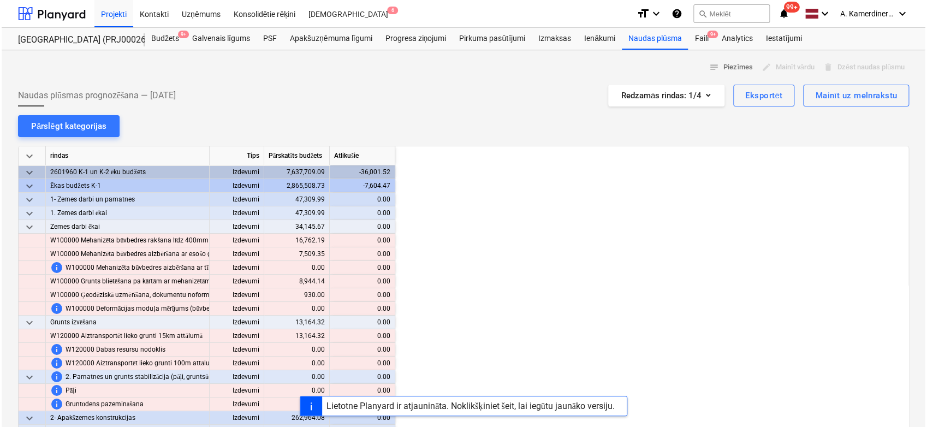
scroll to position [0, 873]
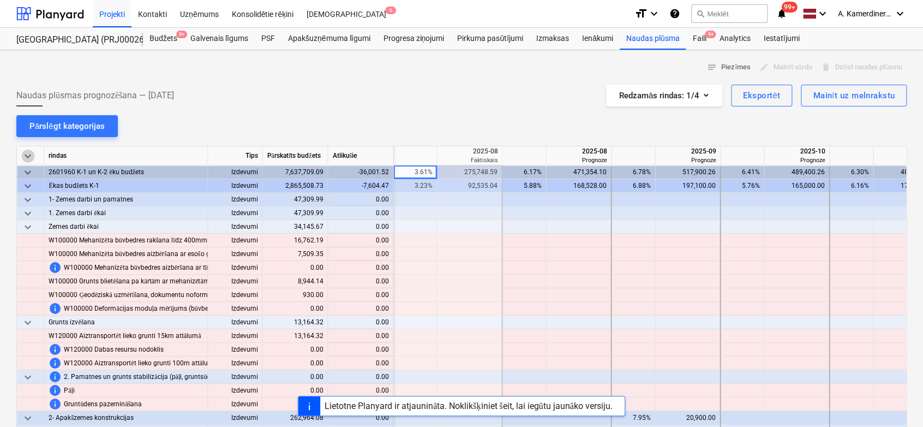
click at [27, 154] on span "keyboard_arrow_down" at bounding box center [27, 156] width 13 height 13
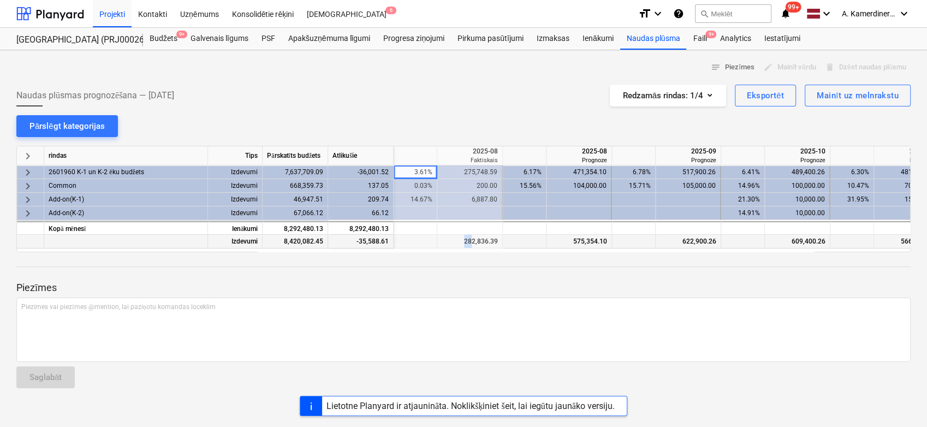
click at [466, 247] on div "282,836.39" at bounding box center [470, 242] width 56 height 14
drag, startPoint x: 466, startPoint y: 247, endPoint x: 473, endPoint y: 252, distance: 9.4
click at [473, 252] on div "notes Piezīmes edit Mainīt vārdu delete Dzēst naudas plūsmu Naudas plūsmas prog…" at bounding box center [463, 238] width 927 height 377
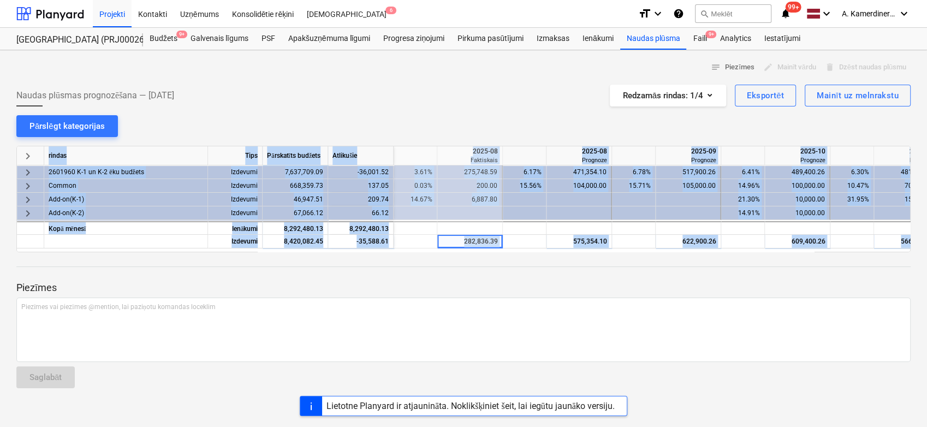
drag, startPoint x: 473, startPoint y: 252, endPoint x: 472, endPoint y: 260, distance: 7.7
click at [472, 260] on div at bounding box center [463, 256] width 894 height 9
click at [470, 242] on div "282,836.39" at bounding box center [470, 242] width 56 height 14
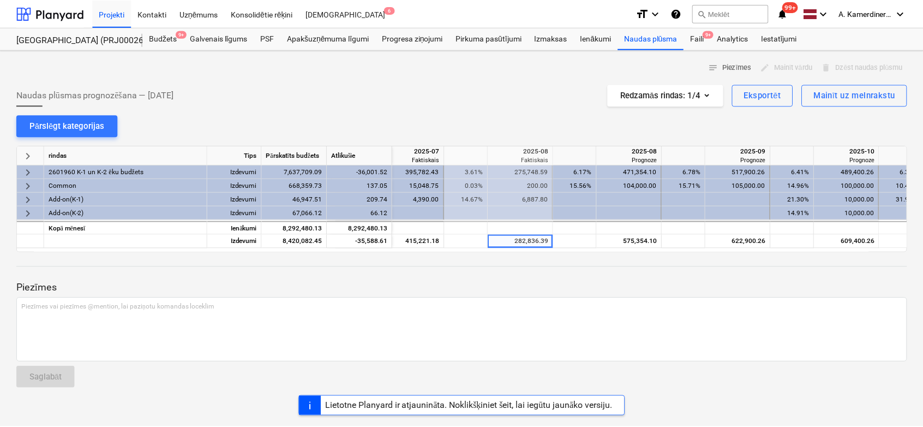
scroll to position [0, 798]
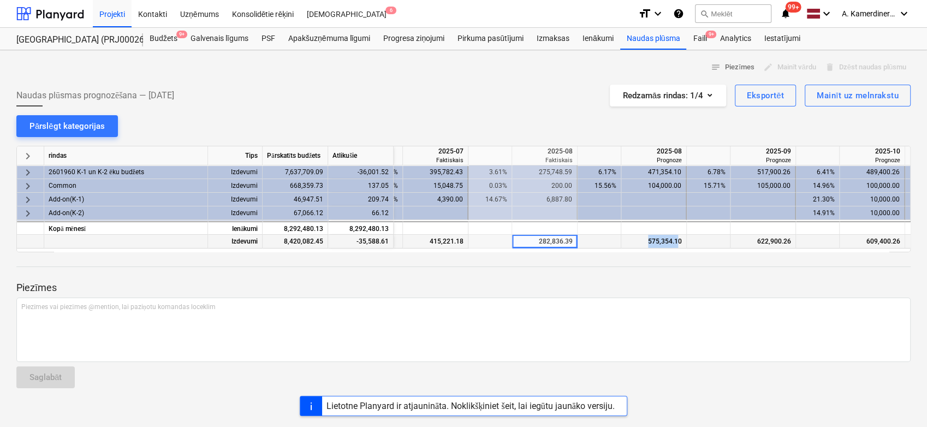
drag, startPoint x: 646, startPoint y: 242, endPoint x: 679, endPoint y: 245, distance: 33.5
click at [679, 245] on div "575,354.10" at bounding box center [653, 242] width 56 height 14
drag, startPoint x: 540, startPoint y: 241, endPoint x: 568, endPoint y: 247, distance: 28.4
click at [568, 247] on div "282,836.39" at bounding box center [544, 242] width 56 height 14
click at [545, 37] on div "Izmaksas" at bounding box center [553, 39] width 46 height 22
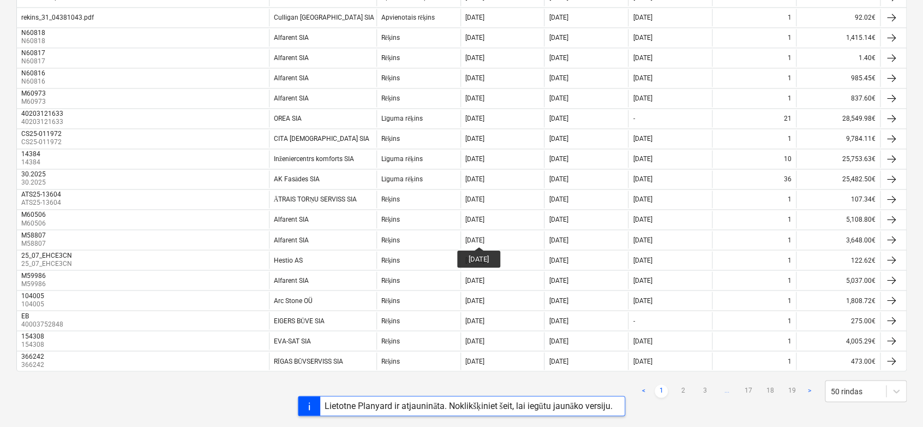
scroll to position [818, 0]
click at [707, 385] on link "3" at bounding box center [705, 389] width 13 height 13
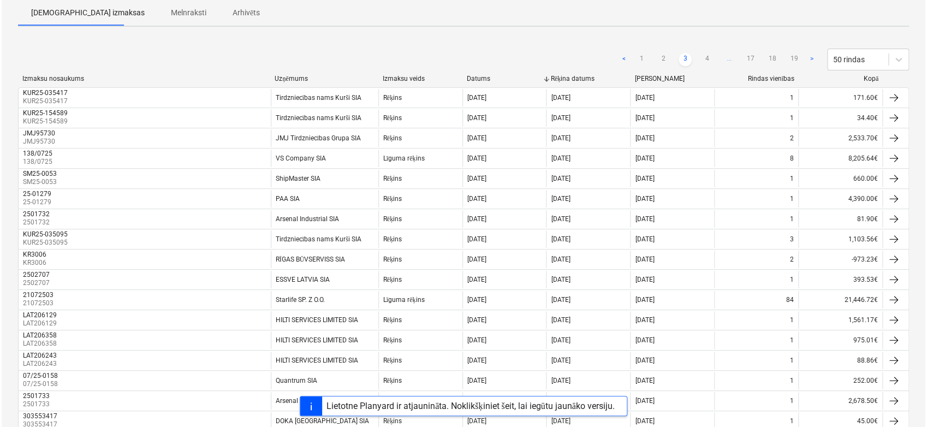
scroll to position [0, 0]
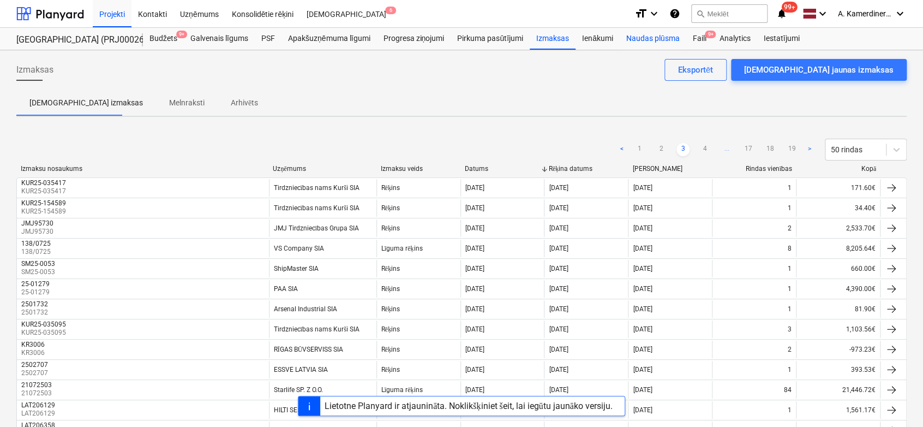
click at [639, 46] on div "Naudas plūsma" at bounding box center [653, 39] width 67 height 22
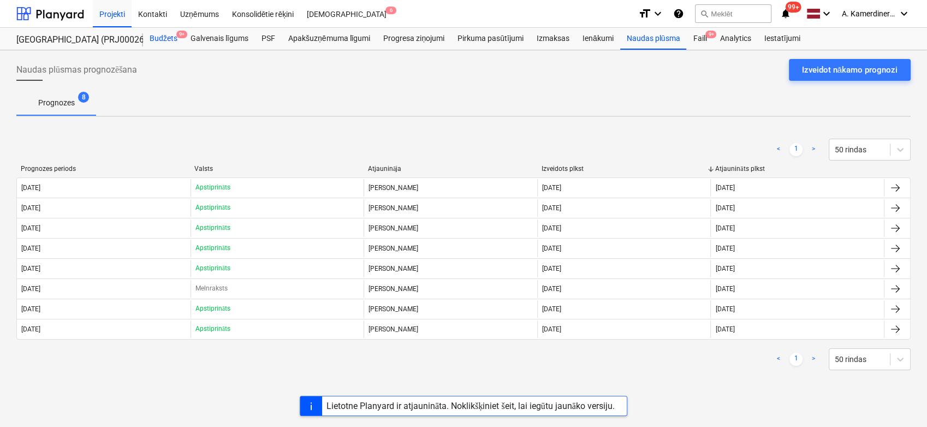
click at [163, 36] on div "Budžets 9+" at bounding box center [163, 39] width 41 height 22
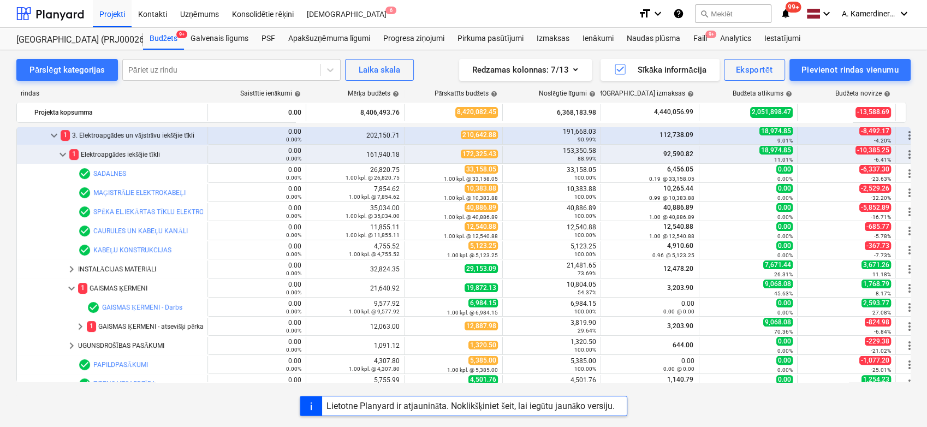
scroll to position [118, 0]
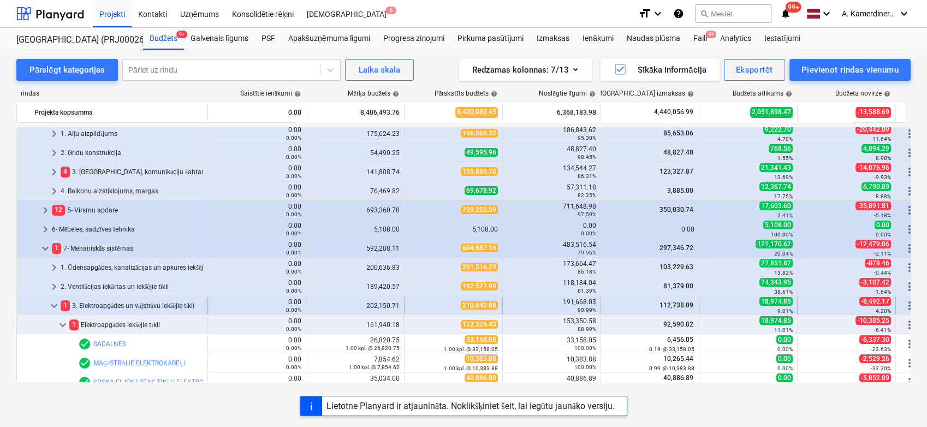
click at [49, 301] on span "keyboard_arrow_down" at bounding box center [53, 305] width 13 height 13
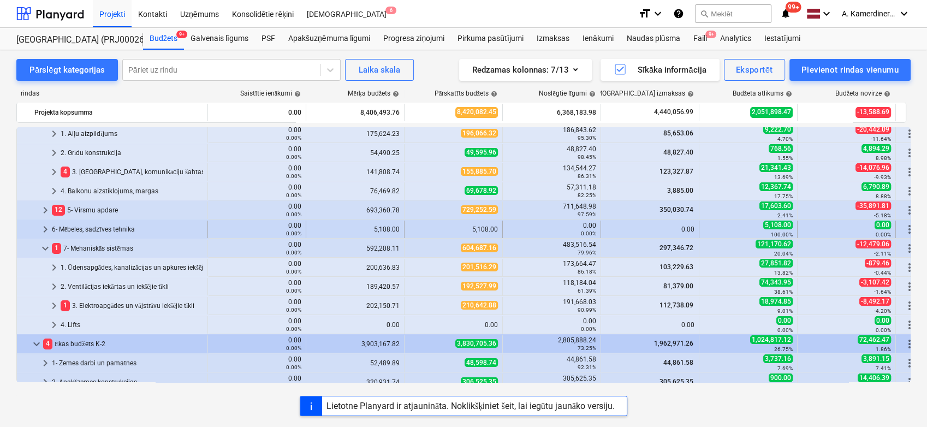
click at [62, 227] on div "6- Mēbeles, sadzīves tehnika" at bounding box center [127, 228] width 151 height 17
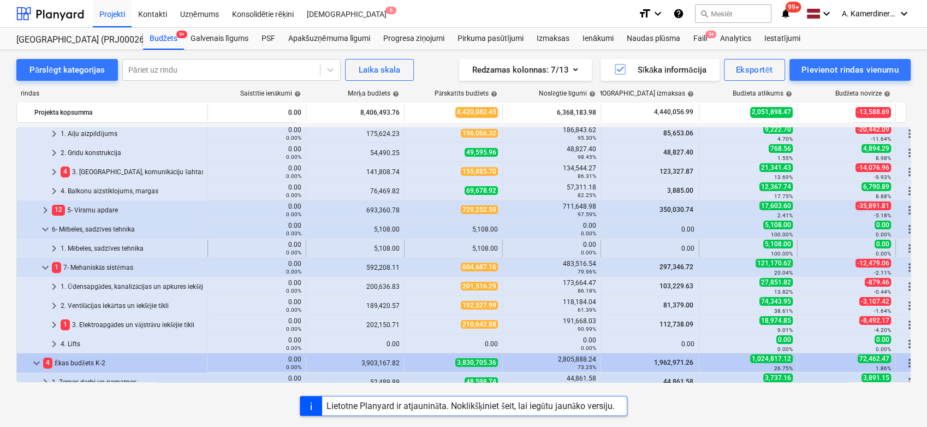
click at [70, 252] on div "1. Mēbeles, sadzīves tehnika" at bounding box center [132, 248] width 142 height 17
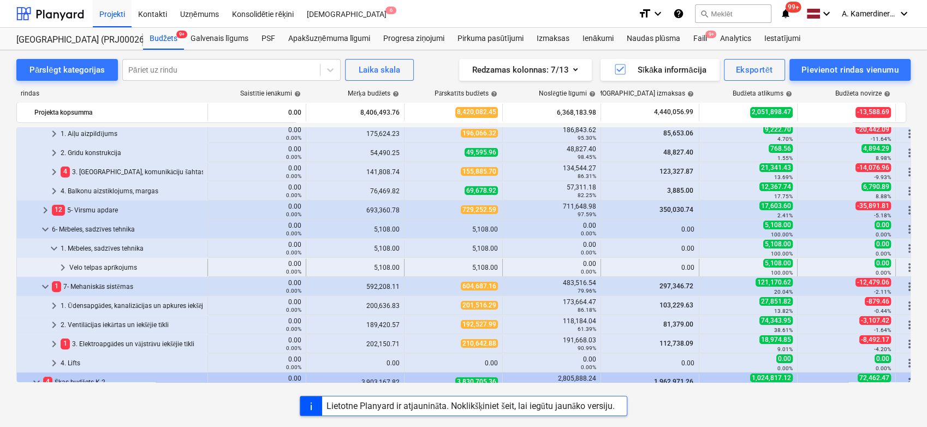
click at [80, 265] on div "Velo telpas aprīkojums" at bounding box center [136, 267] width 134 height 17
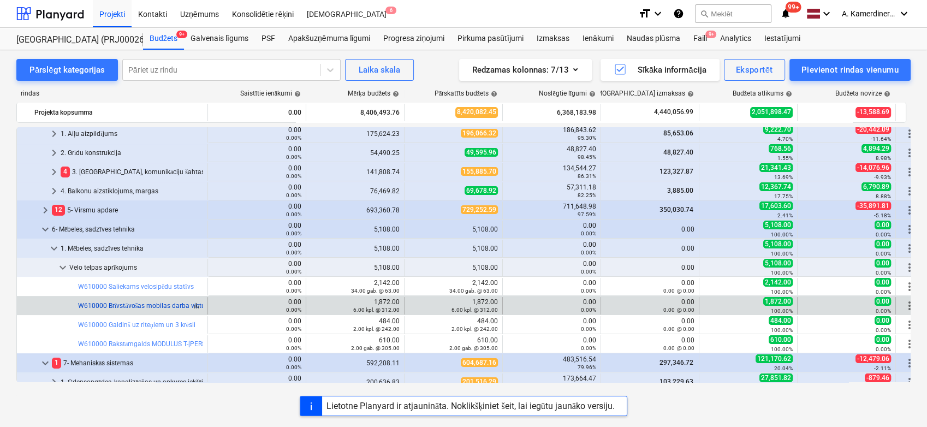
click at [180, 303] on link "W610000 Brīvstāvošas mobilas darba vietu norobežojošas starpsienas 1400x1000mm" at bounding box center [205, 306] width 255 height 8
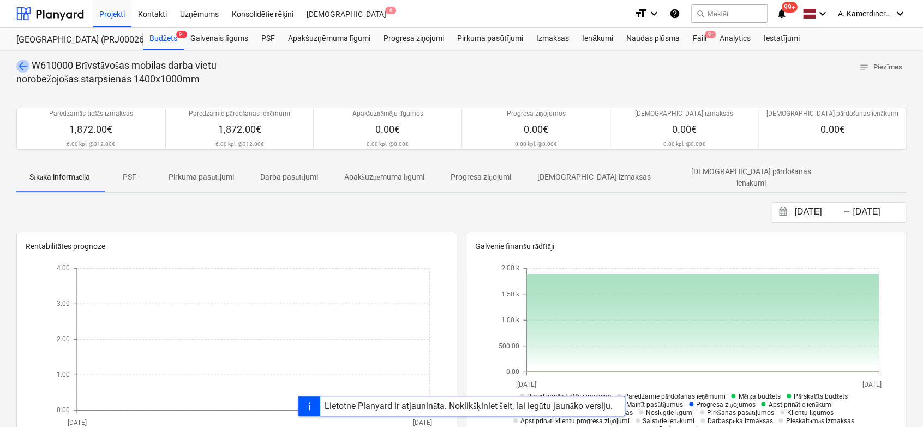
click at [24, 64] on span "arrow_back" at bounding box center [22, 65] width 13 height 13
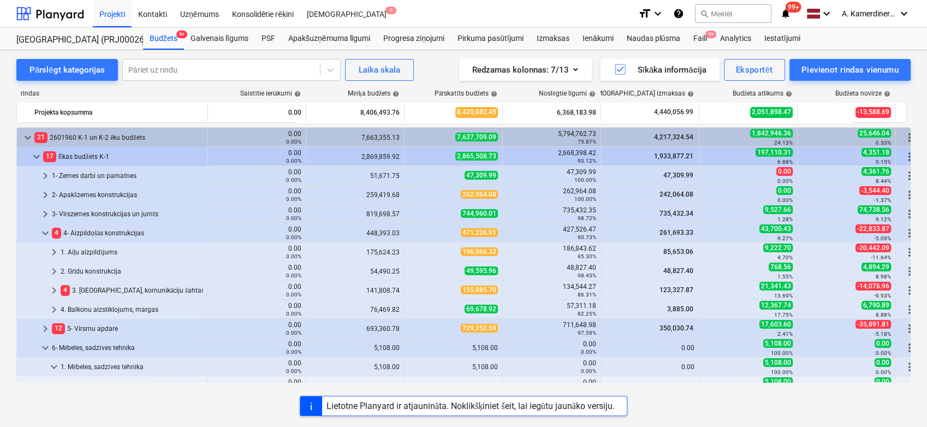
scroll to position [118, 0]
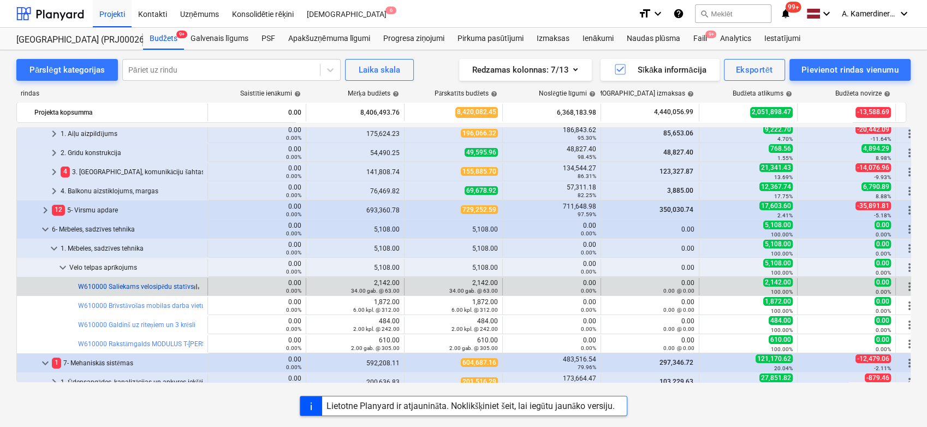
click at [132, 287] on link "W610000 Saliekams velosipēdu statīvs" at bounding box center [136, 287] width 116 height 8
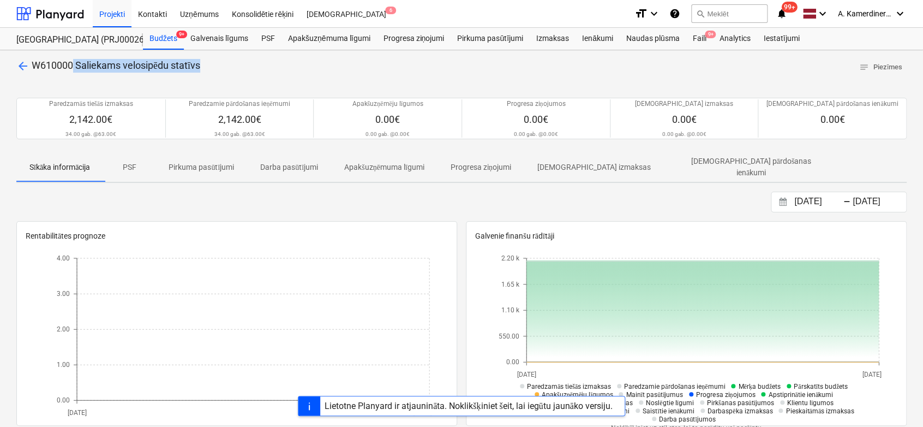
drag, startPoint x: 202, startPoint y: 68, endPoint x: 72, endPoint y: 70, distance: 130.5
click at [72, 70] on div "arrow_back W610000 Saliekams velosipēdu statīvs notes Piezīmes" at bounding box center [461, 67] width 891 height 17
drag, startPoint x: 72, startPoint y: 70, endPoint x: 20, endPoint y: 67, distance: 52.5
click at [20, 67] on span "arrow_back" at bounding box center [22, 65] width 13 height 13
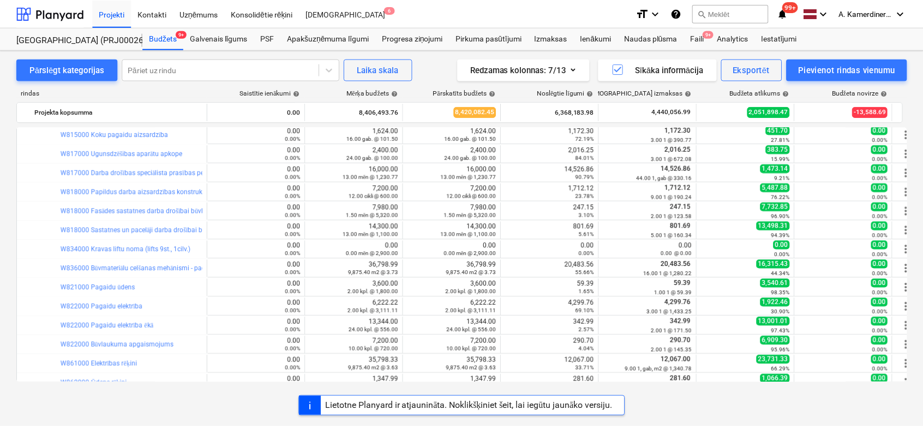
scroll to position [968, 0]
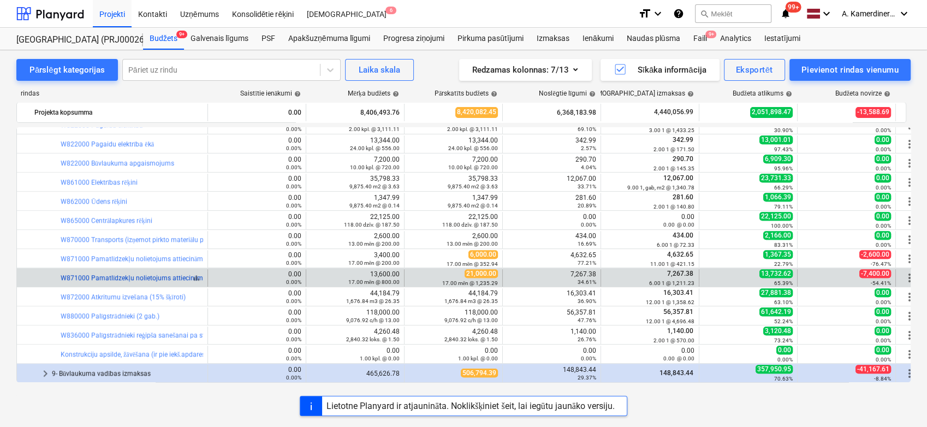
click at [122, 274] on link "W871000 Pamatlīdzekļu nolietojums attiecināms uz būvlaukumu (kodē grāmatvedība …" at bounding box center [211, 278] width 301 height 8
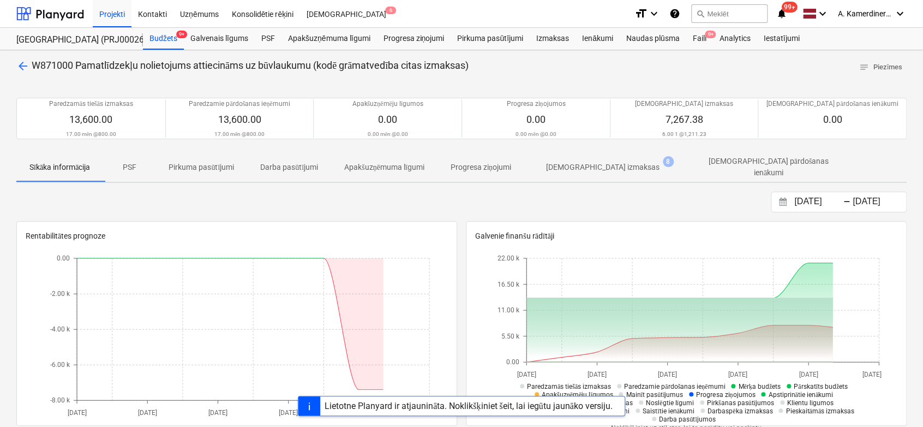
click at [616, 166] on p "[DEMOGRAPHIC_DATA] izmaksas" at bounding box center [603, 167] width 114 height 11
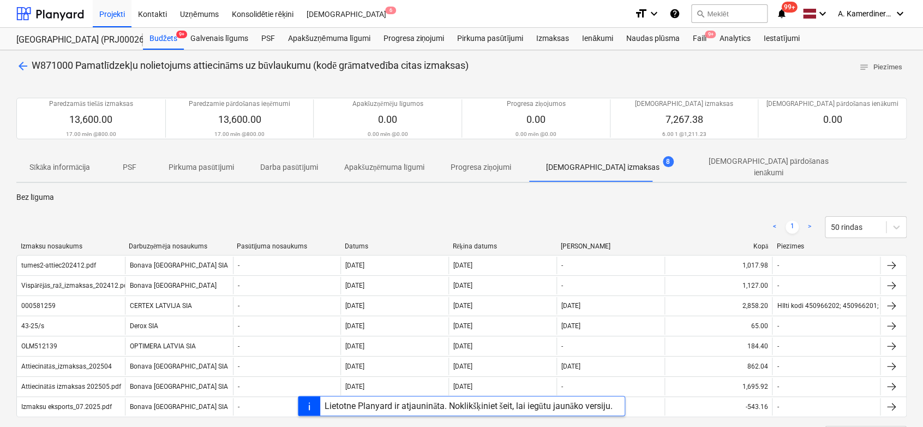
scroll to position [200, 0]
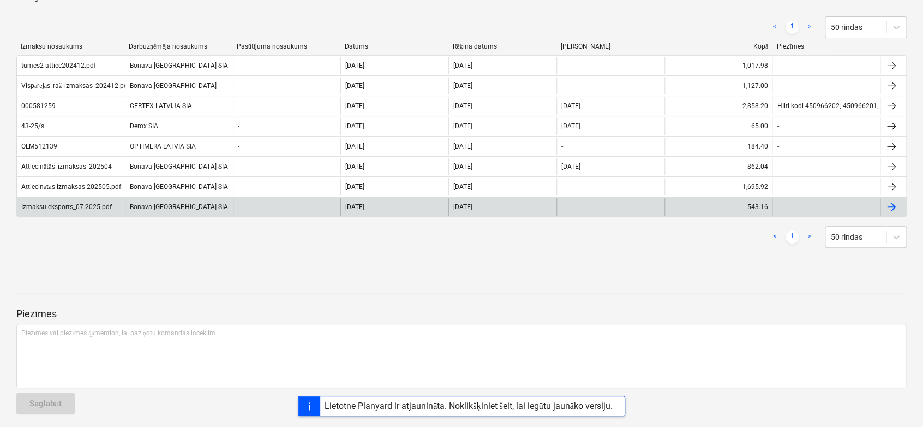
click at [479, 206] on div "[DATE]" at bounding box center [503, 206] width 108 height 17
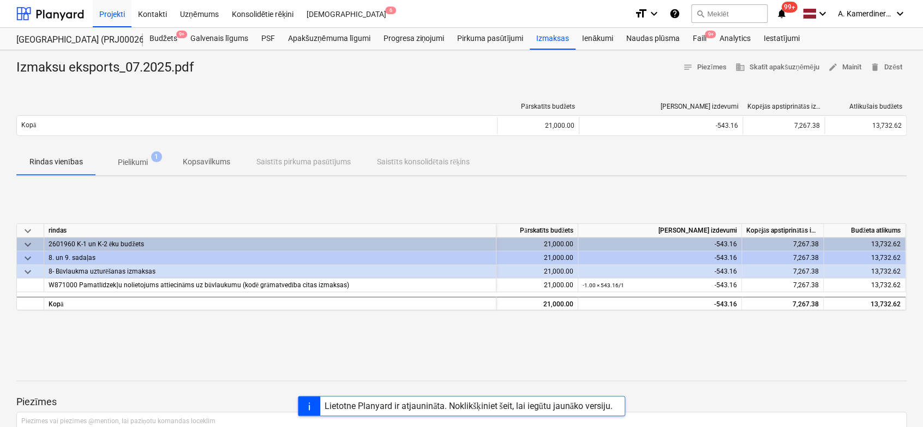
click at [129, 158] on p "Pielikumi" at bounding box center [133, 162] width 30 height 11
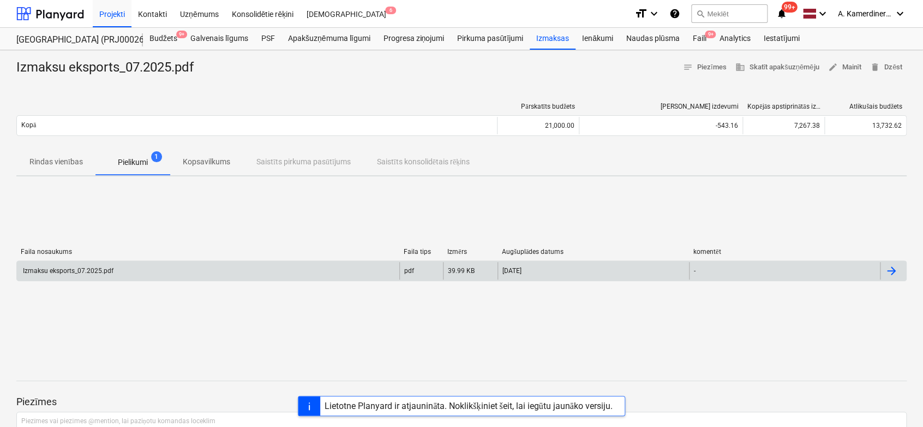
click at [106, 271] on div "Izmaksu eksports_07.2025.pdf" at bounding box center [67, 271] width 92 height 8
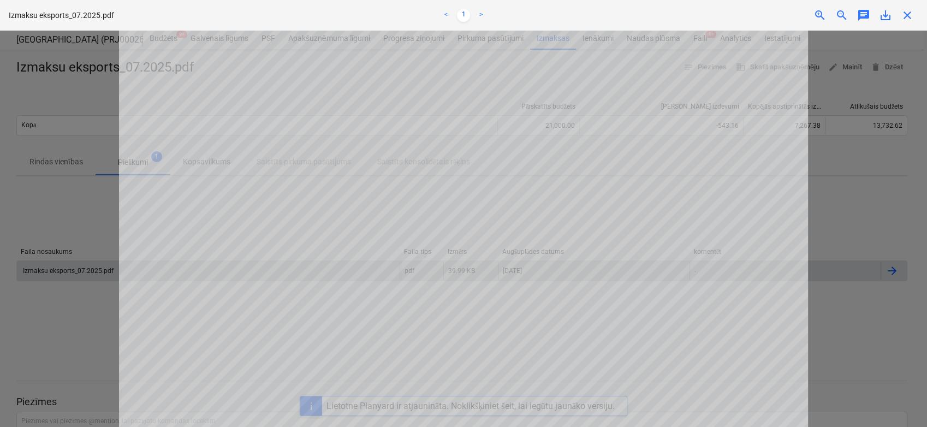
click at [908, 14] on span "close" at bounding box center [907, 15] width 13 height 13
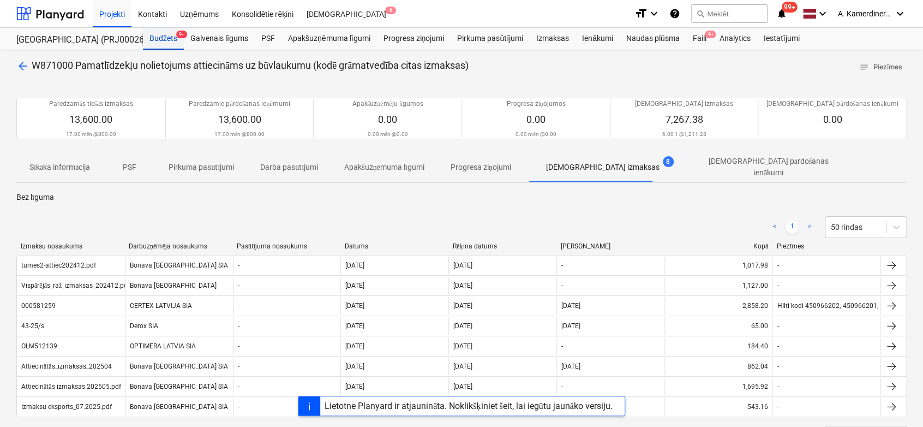
click at [151, 37] on div "Budžets 9+" at bounding box center [163, 39] width 41 height 22
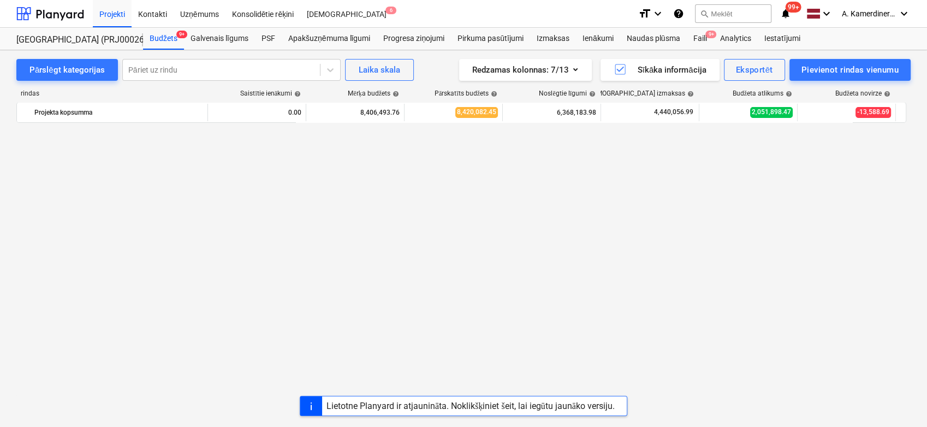
scroll to position [968, 0]
